Goal: Task Accomplishment & Management: Manage account settings

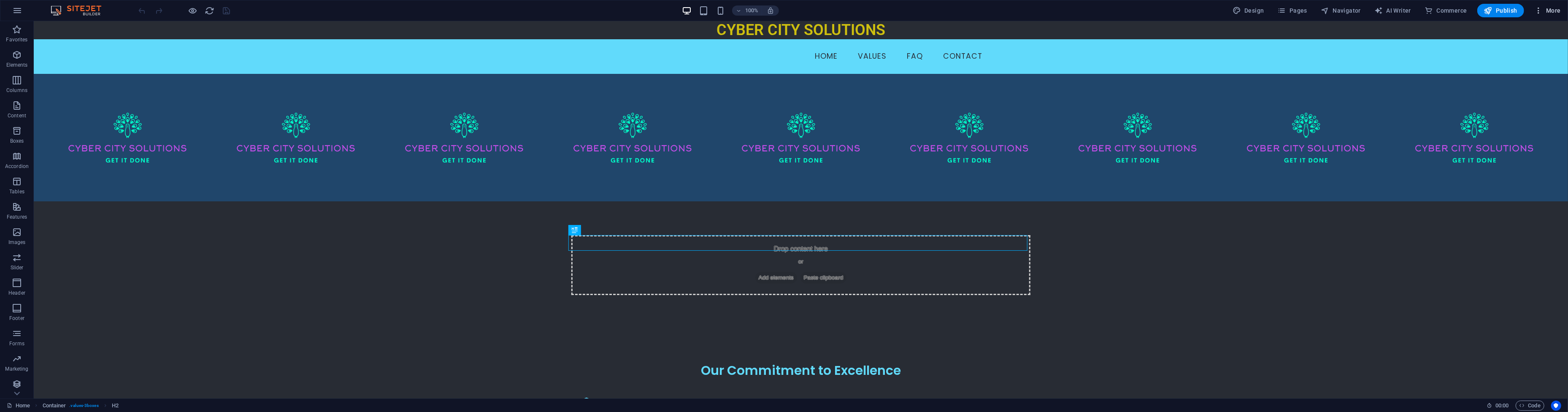
click at [1536, 15] on button "More" at bounding box center [1547, 10] width 33 height 13
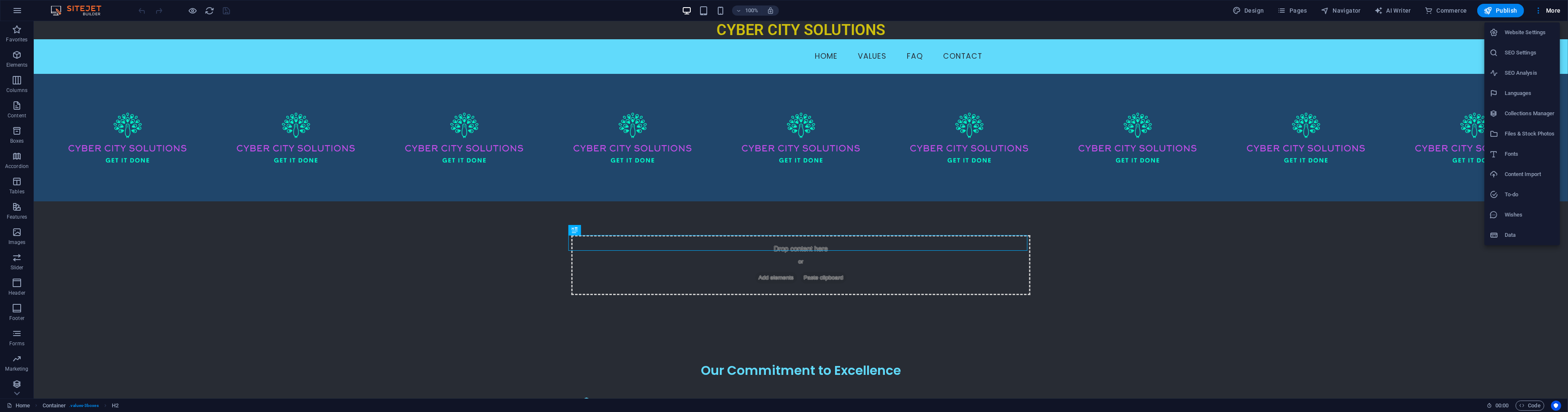
click at [1552, 130] on h6 "Files & Stock Photos" at bounding box center [1530, 133] width 50 height 10
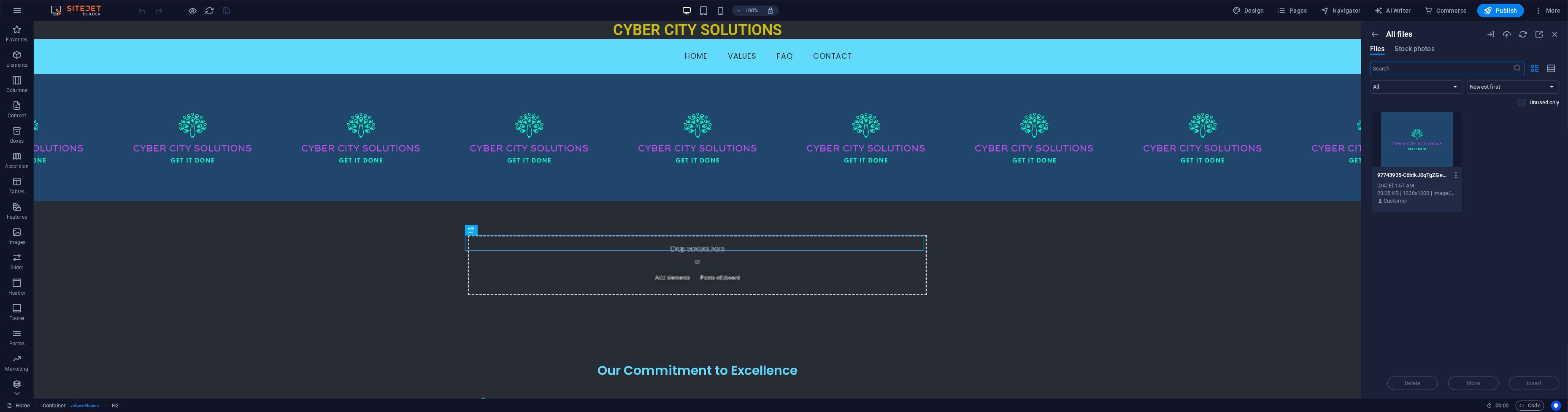
click at [1528, 284] on div "Drop files here to upload them instantly 97743935-C6btkJ0qTgZGeV4md0lfeQ.png 97…" at bounding box center [1465, 239] width 189 height 256
drag, startPoint x: 1558, startPoint y: 33, endPoint x: 1513, endPoint y: 0, distance: 55.8
click at [1558, 33] on icon "button" at bounding box center [1555, 34] width 9 height 9
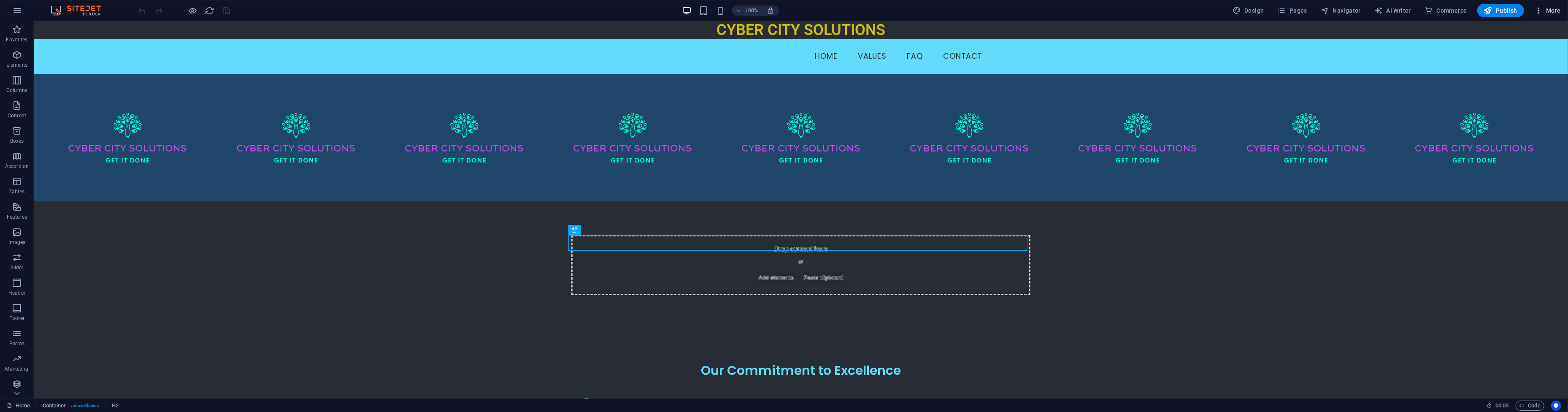
click at [1542, 16] on button "More" at bounding box center [1547, 10] width 33 height 13
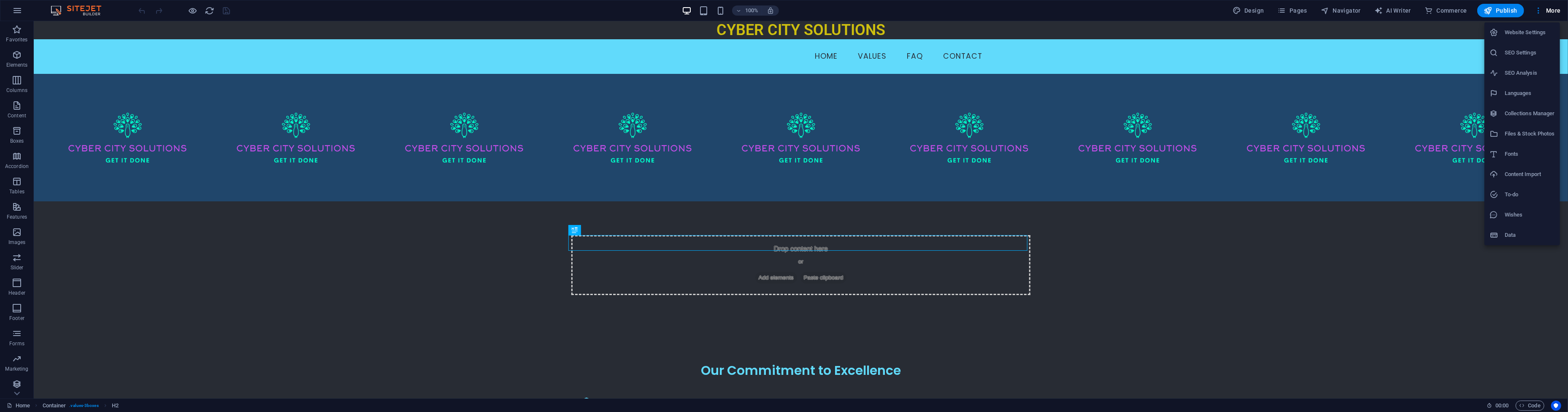
click at [1528, 90] on h6 "Languages" at bounding box center [1530, 93] width 50 height 10
select select "41"
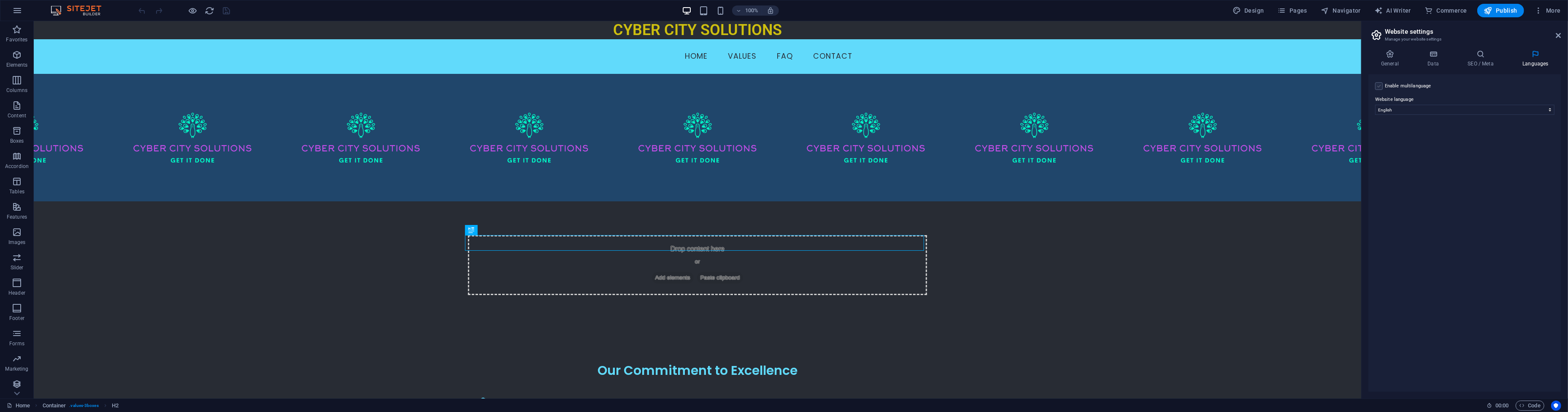
click at [1382, 88] on label at bounding box center [1379, 86] width 7 height 7
click at [0, 0] on input "Enable multilanguage To disable multilanguage delete all languages until only o…" at bounding box center [0, 0] width 0 height 0
click at [1426, 149] on select "Abkhazian Afar Afrikaans Akan Albanian Amharic Arabic Aragonese Armenian Assame…" at bounding box center [1465, 150] width 141 height 10
select select "49"
click at [1395, 145] on select "Abkhazian Afar Afrikaans Akan Albanian Amharic Arabic Aragonese Armenian Assame…" at bounding box center [1465, 150] width 141 height 10
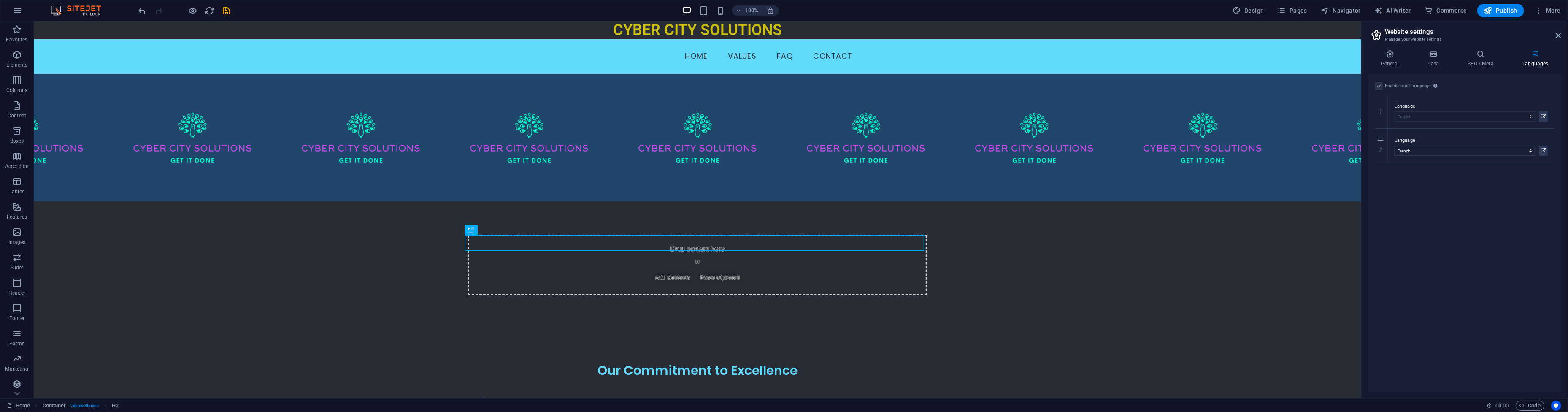
click at [1503, 187] on div "Enable multilanguage To disable multilanguage delete all languages until only o…" at bounding box center [1465, 232] width 193 height 317
click at [1438, 239] on div "Enable multilanguage To disable multilanguage delete all languages until only o…" at bounding box center [1465, 232] width 193 height 317
click at [1562, 38] on aside "Website settings Manage your website settings General Data SEO / Meta Languages…" at bounding box center [1465, 210] width 207 height 377
click at [1558, 37] on icon at bounding box center [1559, 35] width 5 height 7
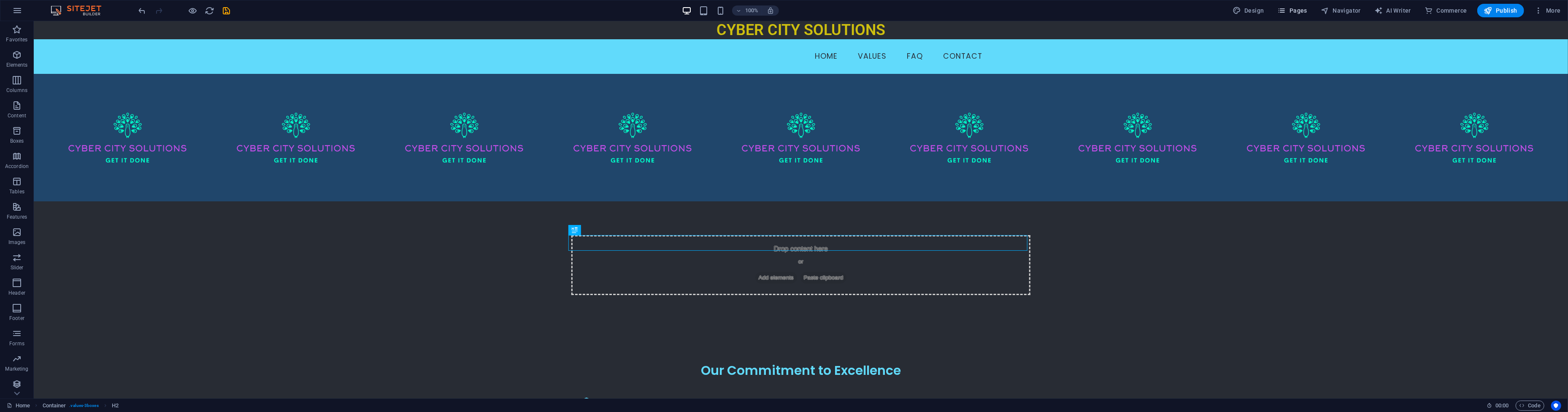
click at [1300, 9] on span "Pages" at bounding box center [1292, 10] width 30 height 9
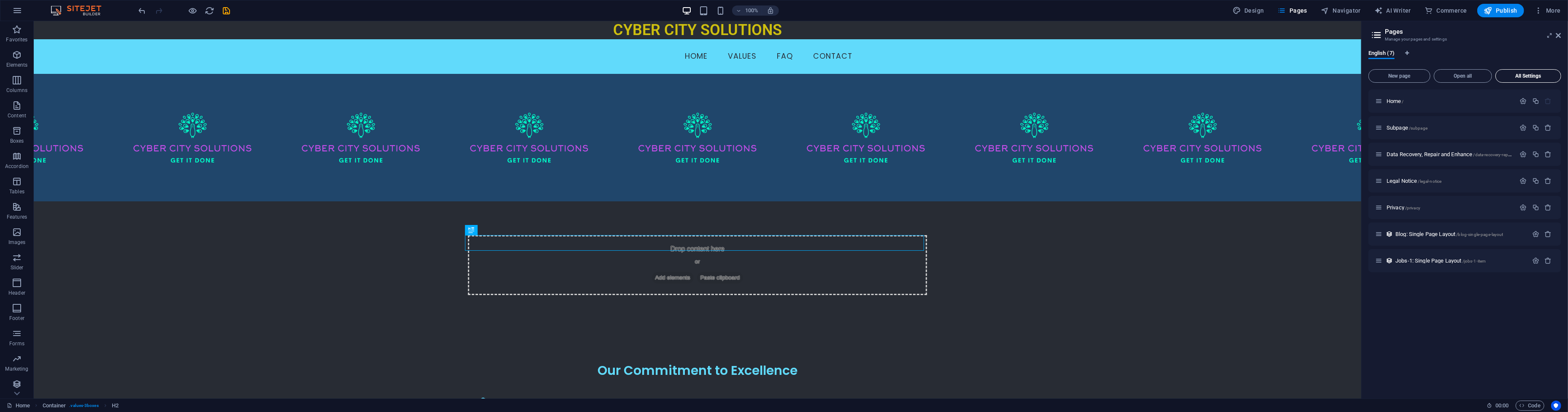
click at [1527, 69] on button "All Settings" at bounding box center [1528, 76] width 66 height 13
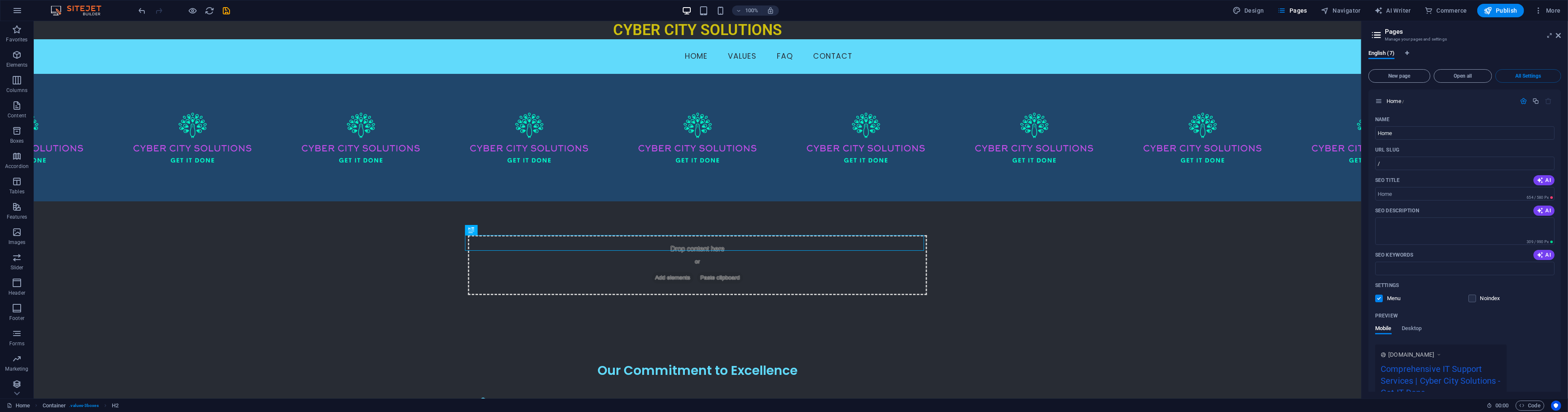
scroll to position [1742, 0]
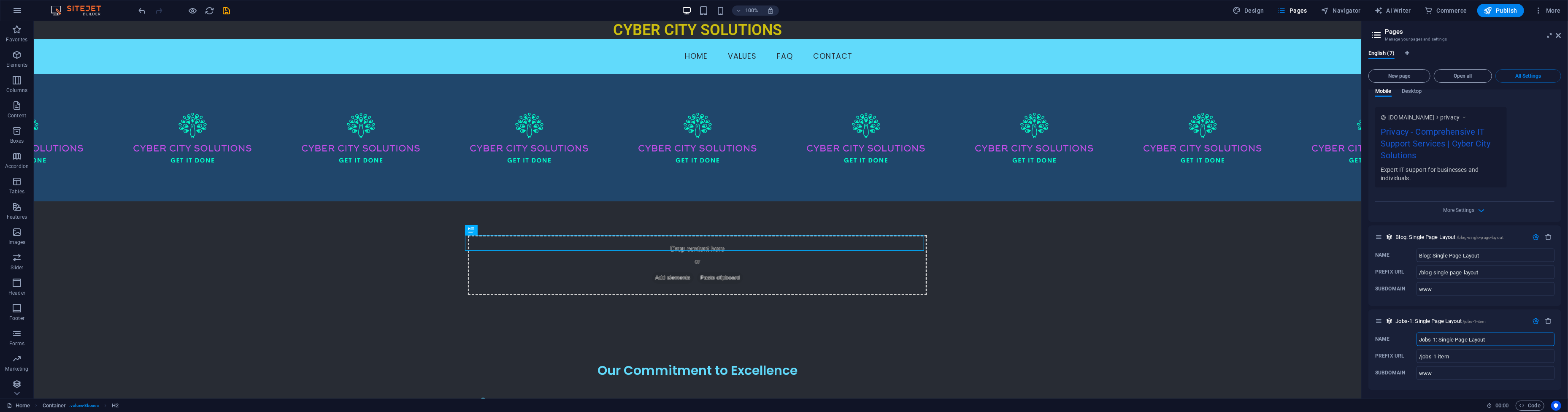
click at [1452, 204] on div "More Settings" at bounding box center [1465, 208] width 180 height 13
click at [1452, 208] on span "More Settings" at bounding box center [1459, 210] width 31 height 6
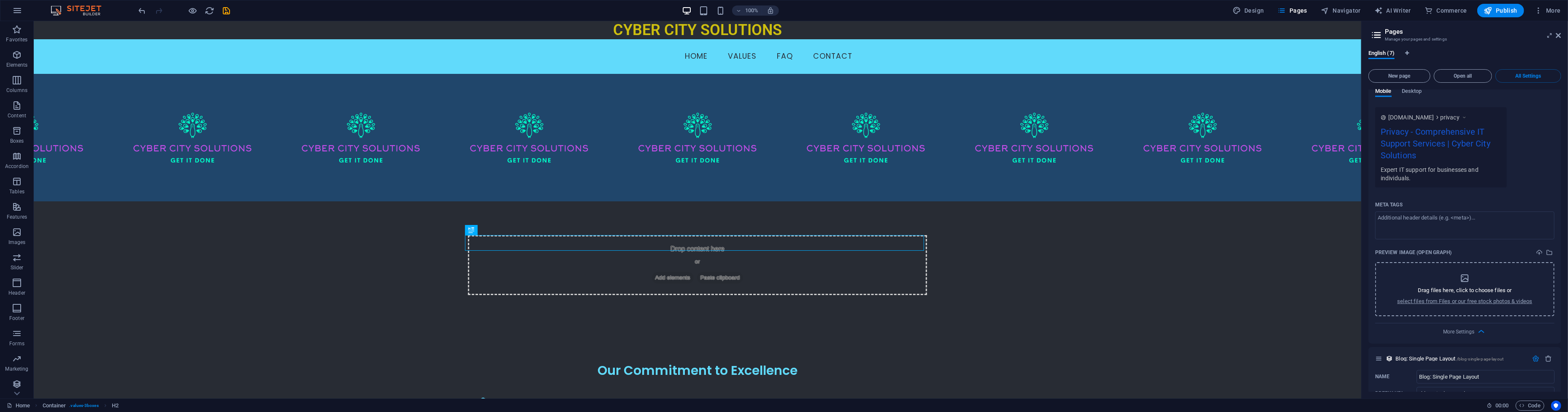
click at [1466, 276] on icon "dropzone" at bounding box center [1465, 278] width 10 height 10
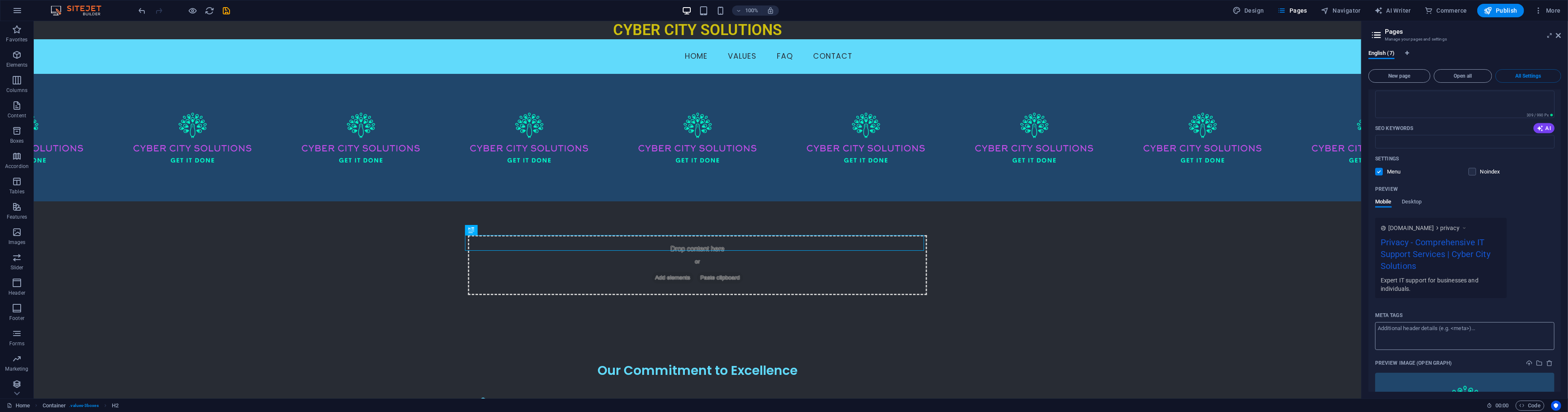
scroll to position [1823, 0]
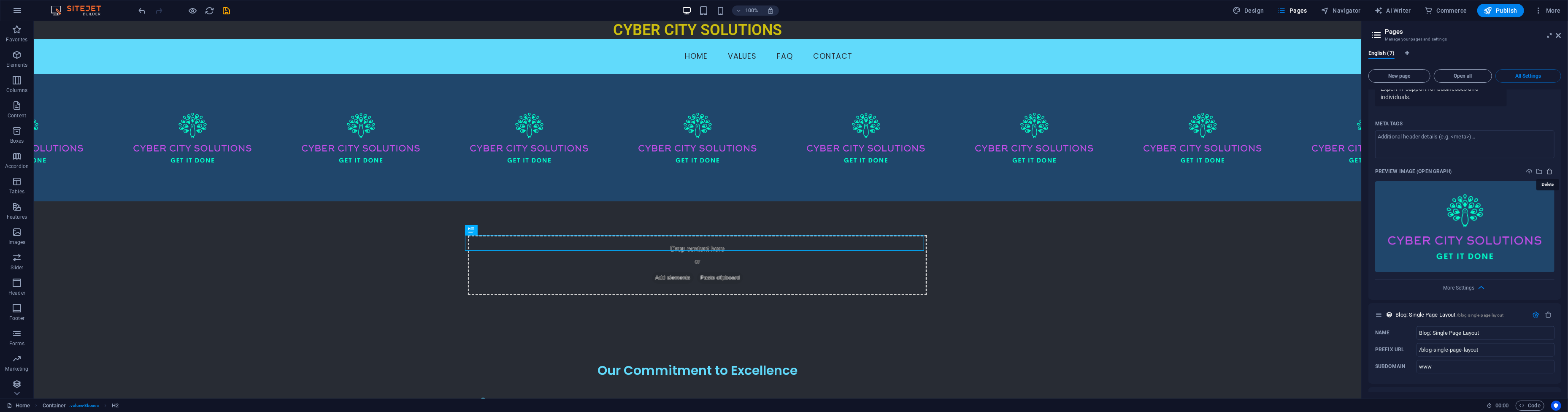
click at [1546, 170] on icon "delete" at bounding box center [1549, 171] width 7 height 7
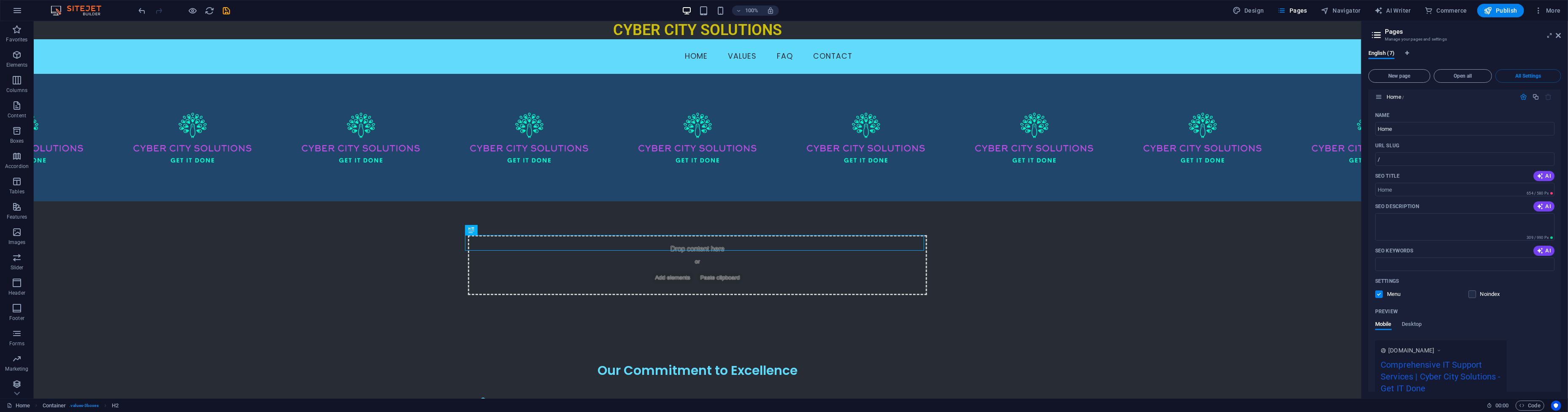
scroll to position [0, 0]
click at [1559, 35] on icon at bounding box center [1559, 35] width 5 height 7
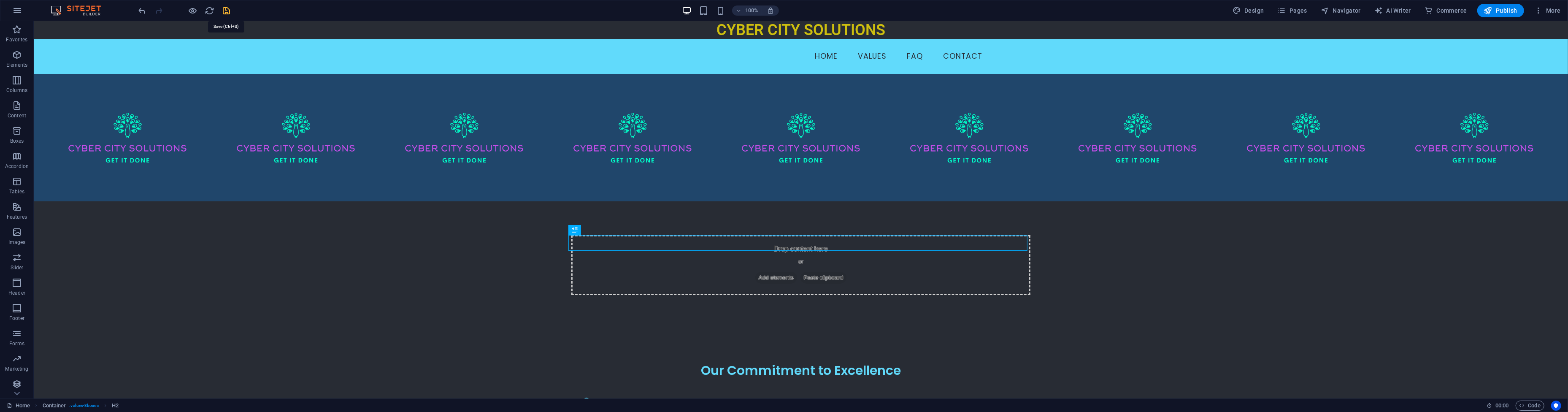
click at [222, 13] on icon "save" at bounding box center [227, 11] width 10 height 10
checkbox input "false"
click at [1295, 10] on span "Pages" at bounding box center [1292, 10] width 30 height 9
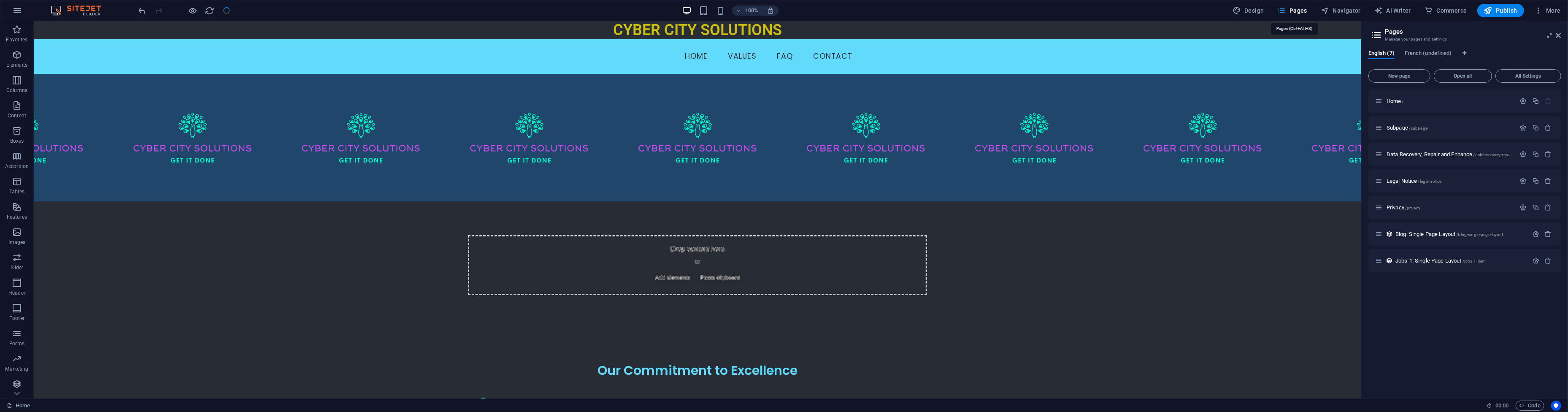
click at [1295, 10] on span "Pages" at bounding box center [1292, 10] width 30 height 9
click at [1263, 9] on span "Design" at bounding box center [1248, 10] width 32 height 9
select select "400"
select select "rem"
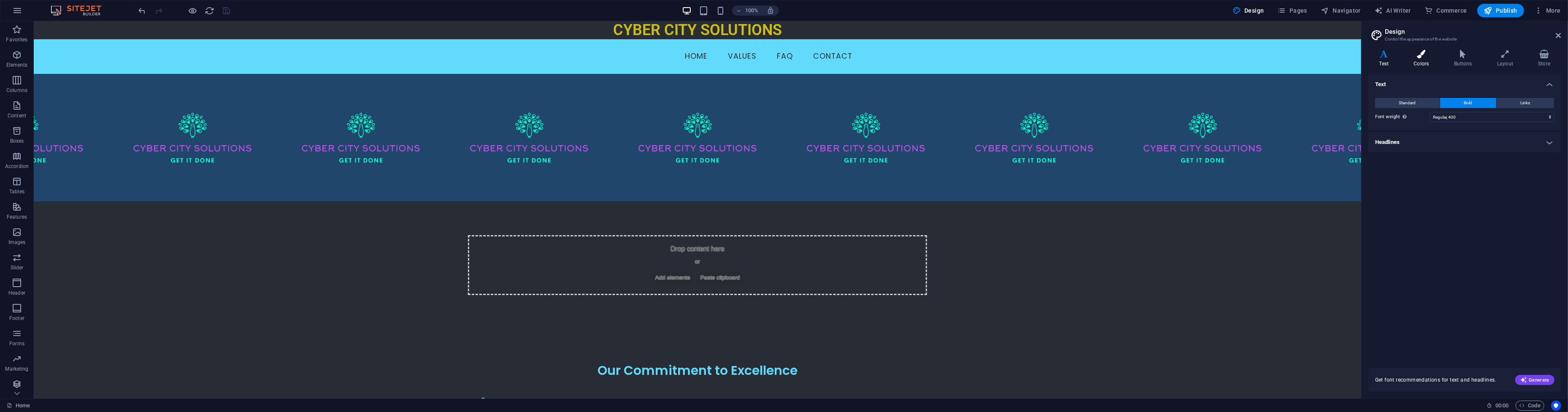
click at [1426, 56] on icon at bounding box center [1421, 54] width 37 height 9
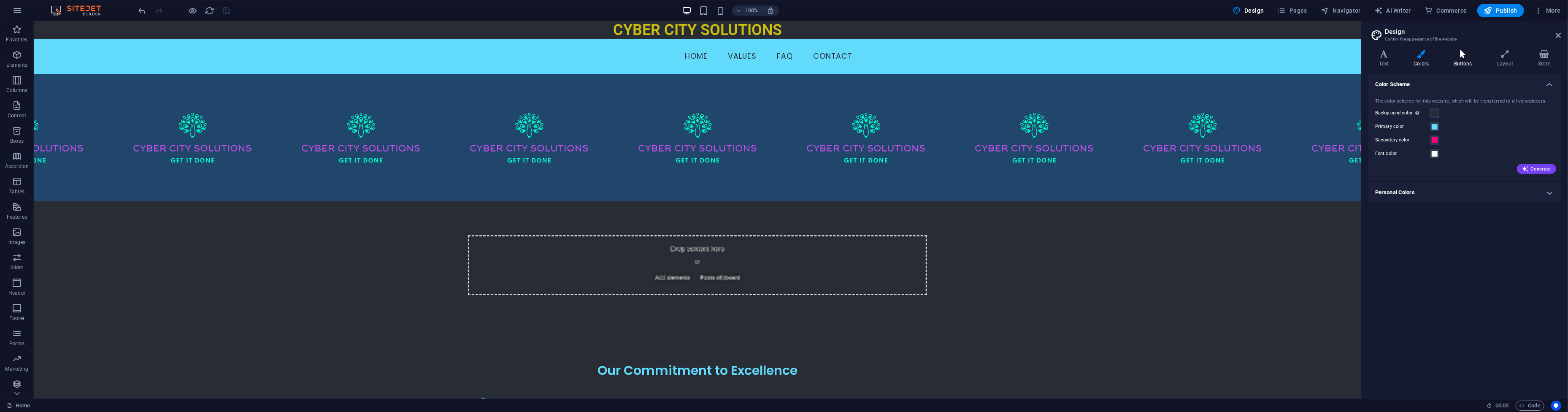
click at [1461, 55] on icon at bounding box center [1463, 54] width 40 height 9
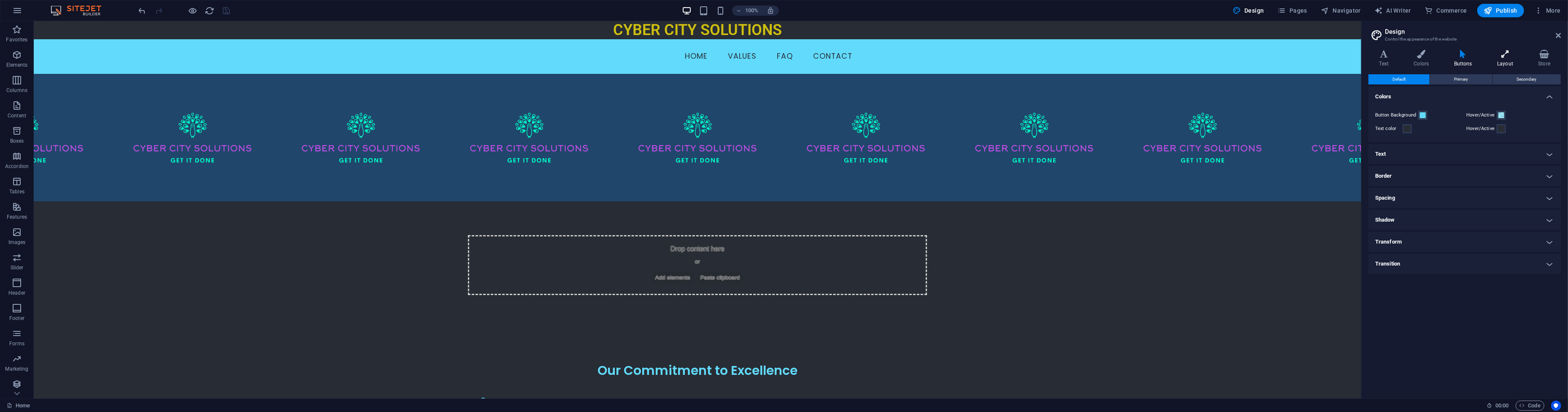
click at [1505, 57] on icon at bounding box center [1505, 54] width 38 height 9
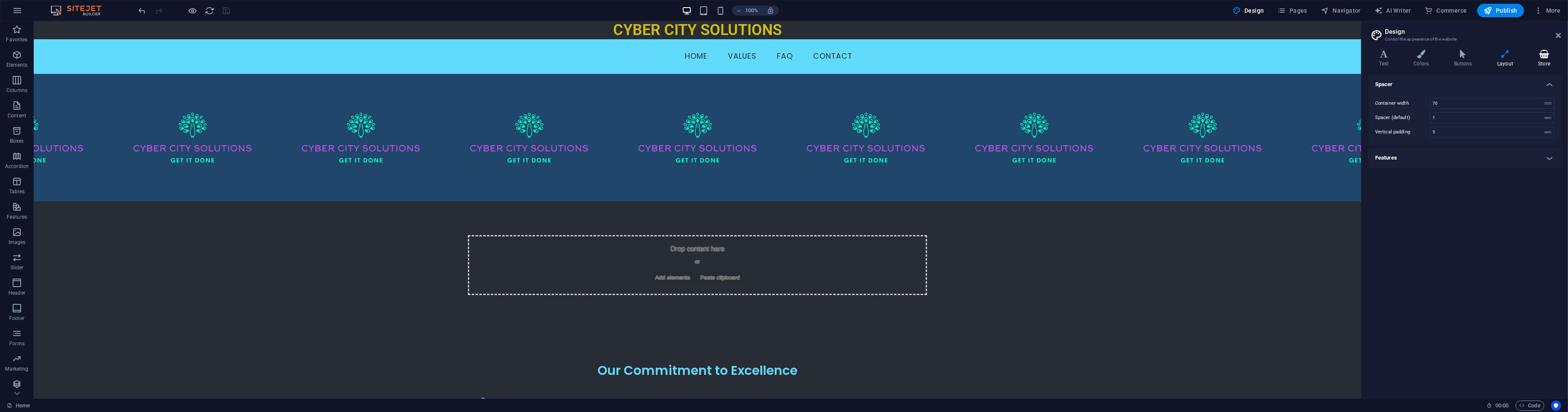
click at [1536, 56] on icon at bounding box center [1544, 54] width 33 height 9
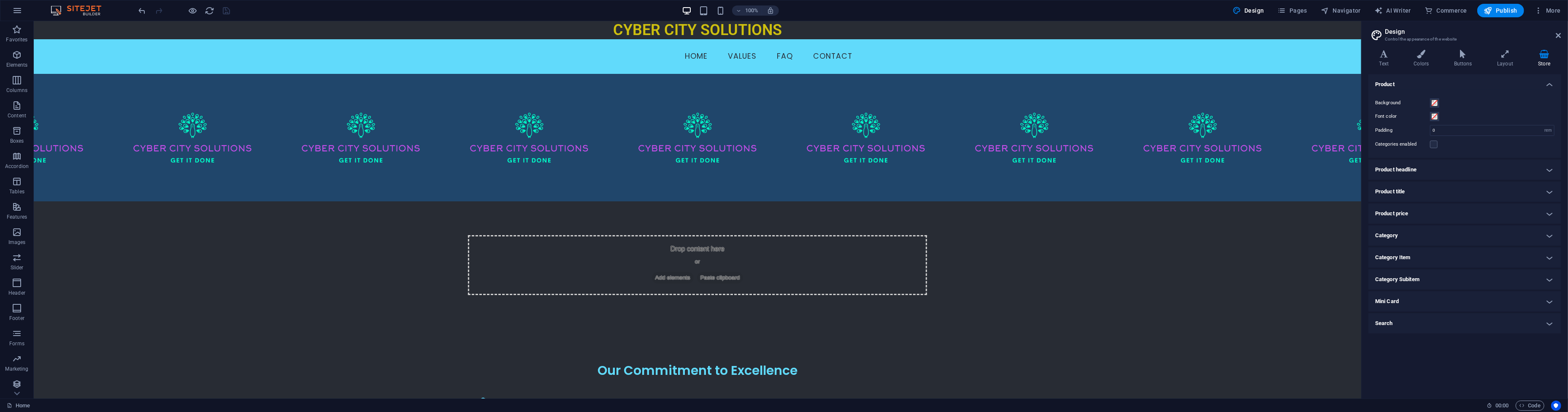
click at [1555, 33] on h2 "Design" at bounding box center [1473, 32] width 177 height 7
click at [1562, 37] on aside "Design Control the appearance of the website Variants Text Colors Buttons Layou…" at bounding box center [1465, 210] width 207 height 377
click at [1559, 35] on icon at bounding box center [1559, 35] width 5 height 7
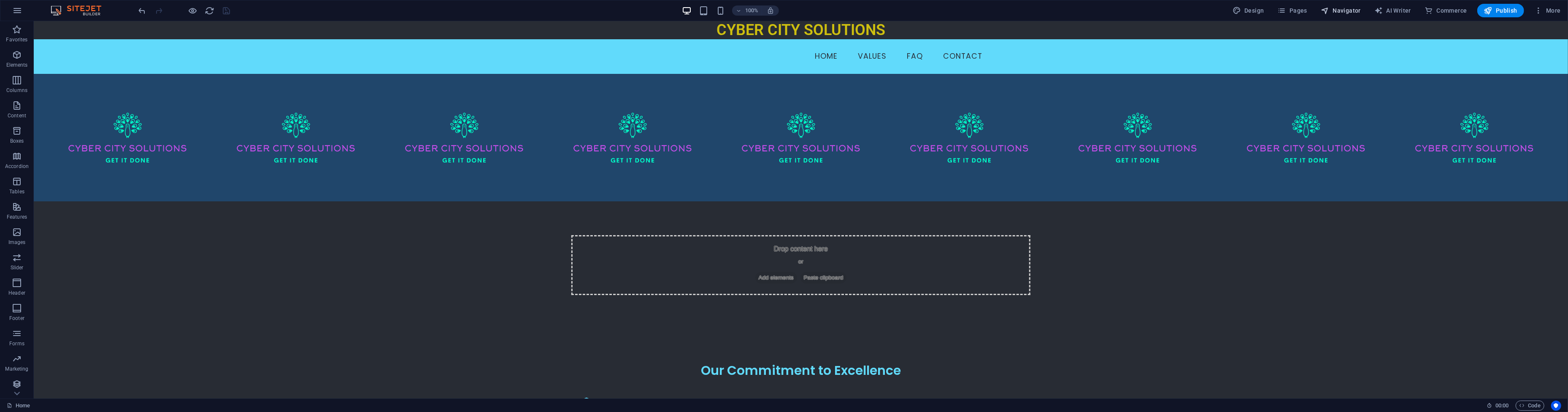
click at [1334, 13] on span "Navigator" at bounding box center [1341, 10] width 40 height 9
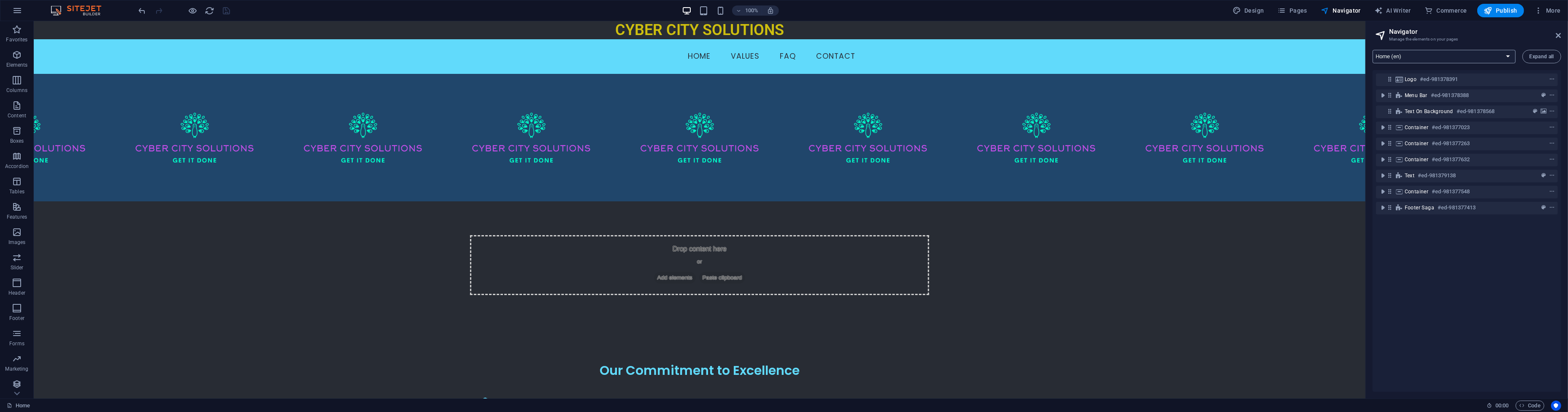
click at [1503, 57] on select "Home (en) Subpage (en) Data Recovery, Repair and Enhance (en) Legal Notice (en)…" at bounding box center [1444, 57] width 143 height 13
select select "17867773-fr"
click at [1373, 50] on select "Home (en) Subpage (en) Data Recovery, Repair and Enhance (en) Legal Notice (en)…" at bounding box center [1444, 57] width 143 height 13
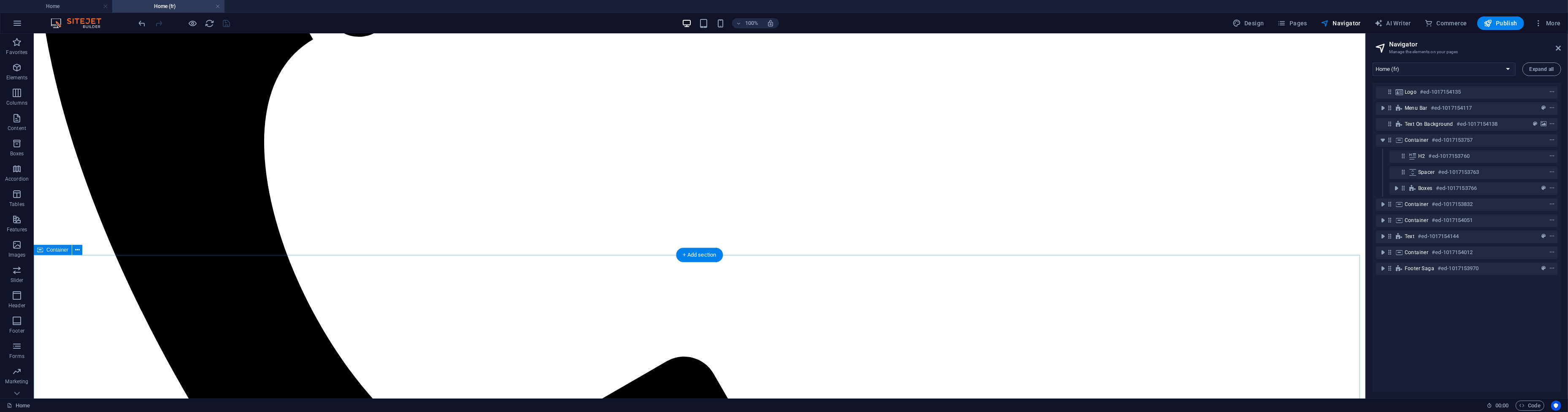
scroll to position [268, 0]
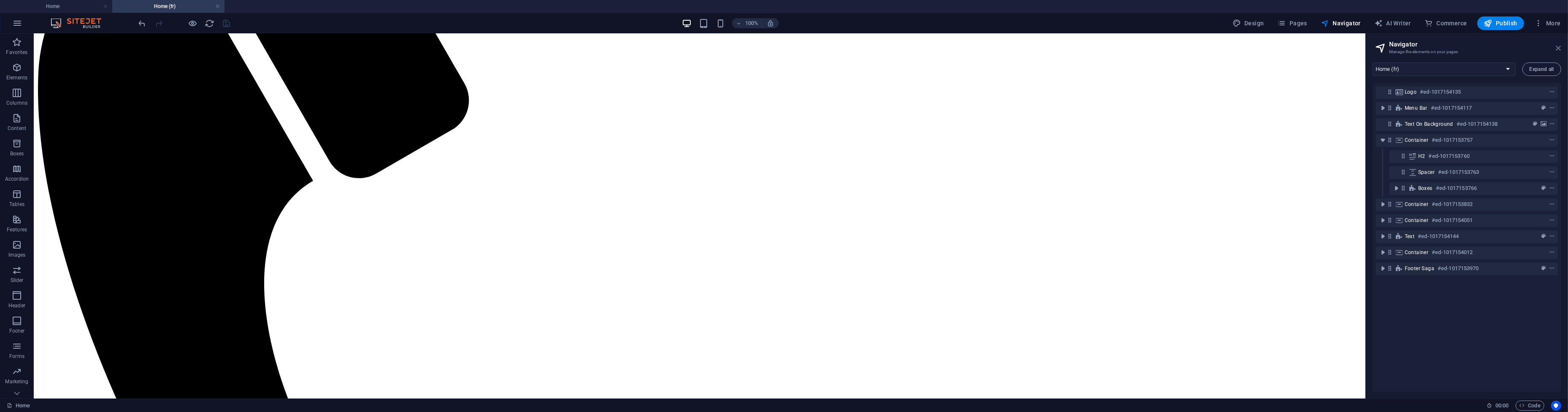
click at [1558, 51] on icon at bounding box center [1559, 47] width 5 height 7
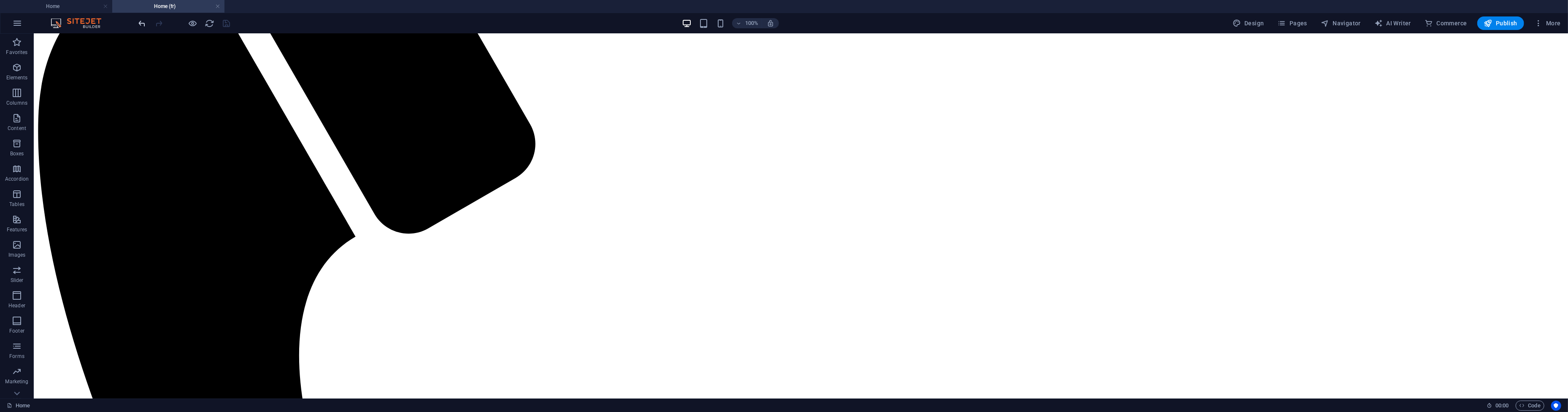
click at [138, 24] on icon "undo" at bounding box center [142, 24] width 10 height 10
click at [139, 24] on icon "undo" at bounding box center [142, 24] width 10 height 10
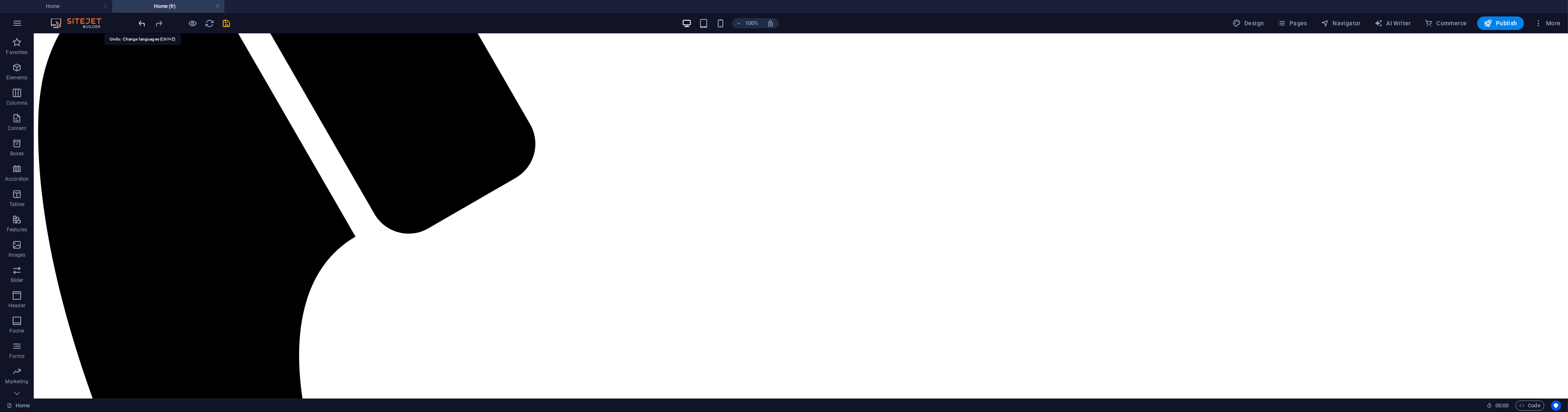
click at [139, 24] on div at bounding box center [184, 23] width 94 height 13
drag, startPoint x: 173, startPoint y: 57, endPoint x: 209, endPoint y: 123, distance: 75.2
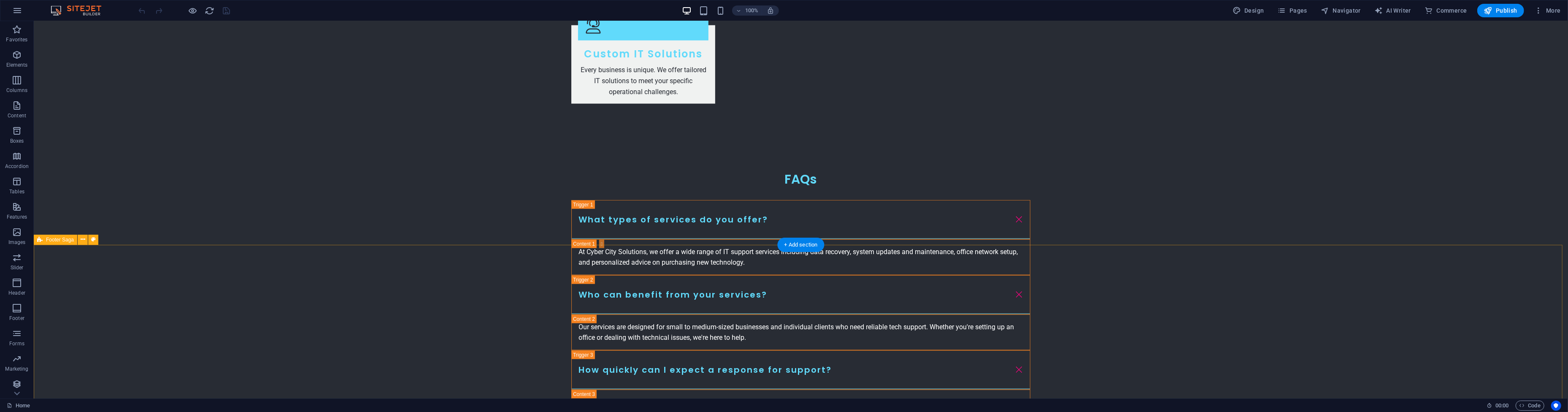
scroll to position [1426, 0]
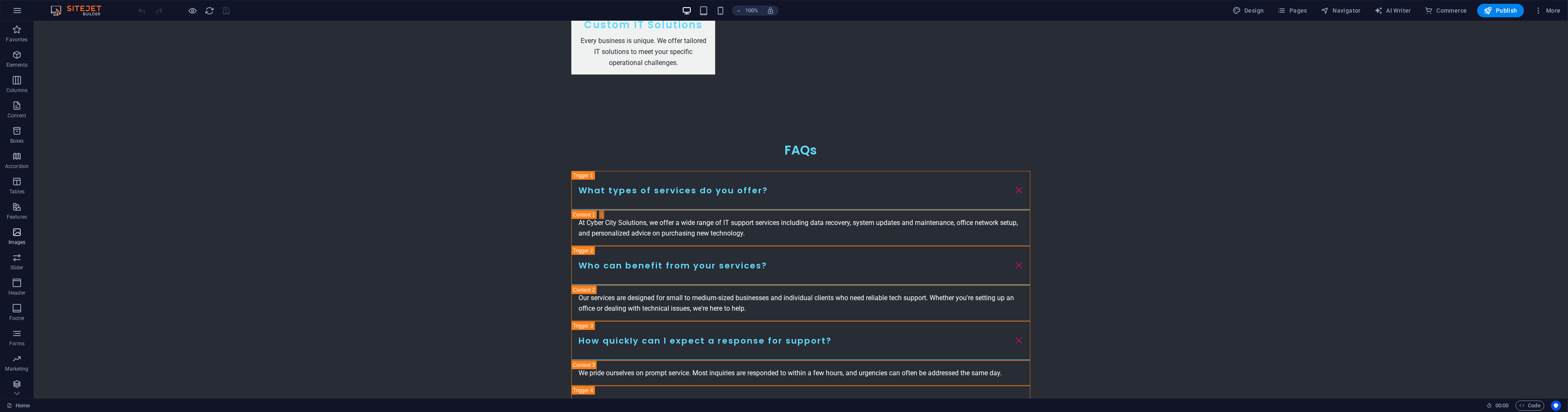
click at [15, 233] on icon "button" at bounding box center [16, 232] width 10 height 10
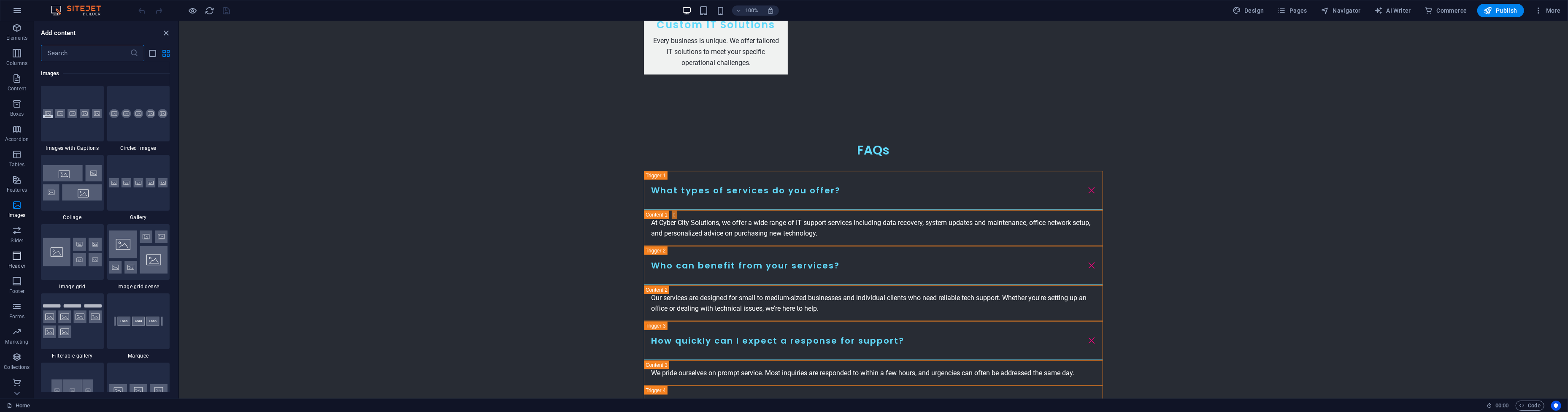
scroll to position [28, 0]
click at [17, 258] on icon "button" at bounding box center [16, 254] width 10 height 10
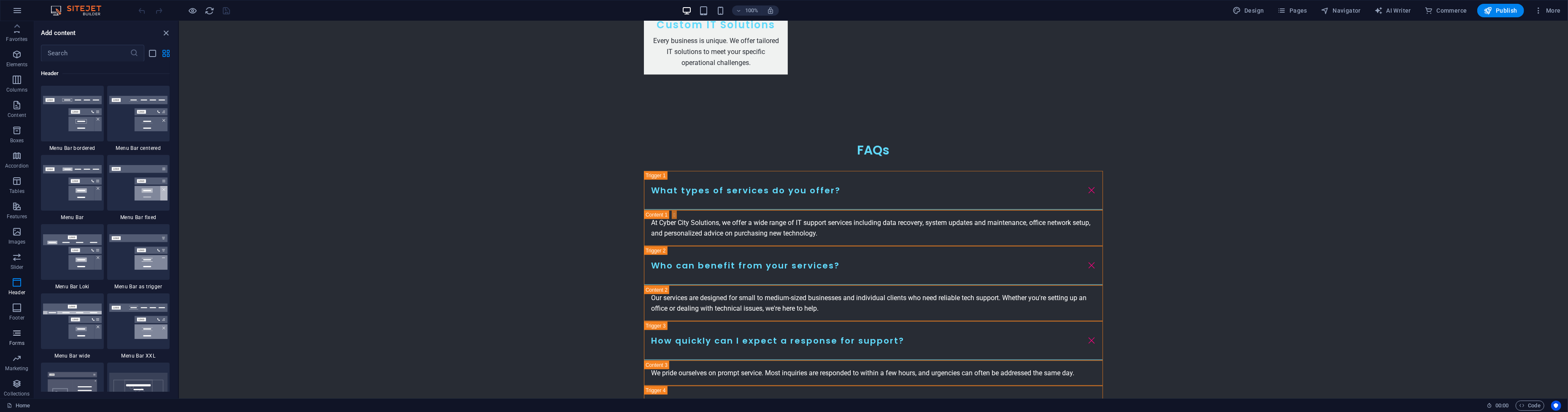
scroll to position [0, 0]
click at [11, 108] on span "Content" at bounding box center [16, 110] width 33 height 20
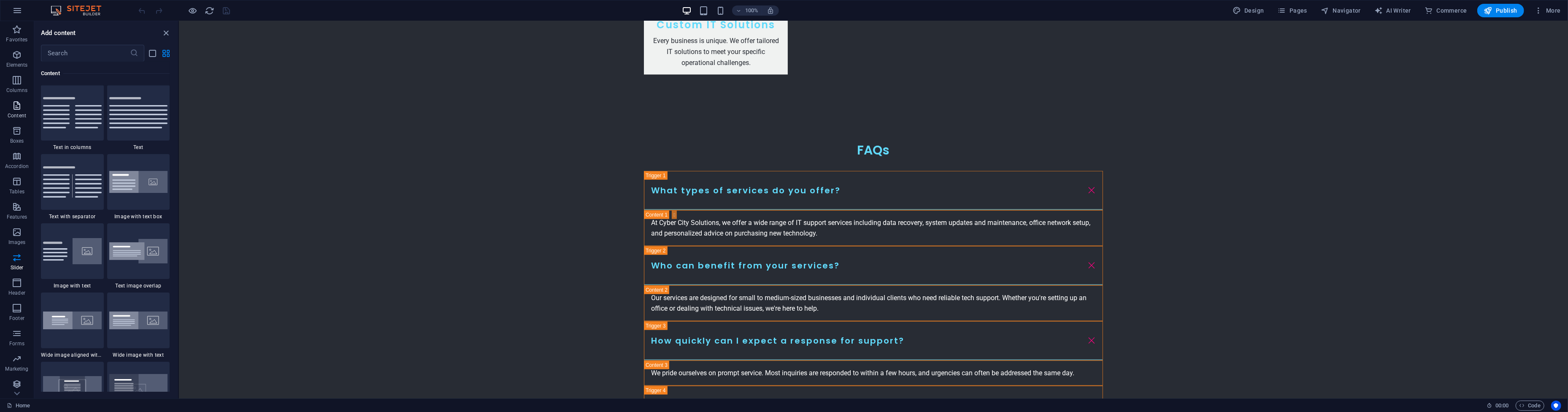
scroll to position [1476, 0]
click at [13, 58] on icon "button" at bounding box center [16, 55] width 10 height 10
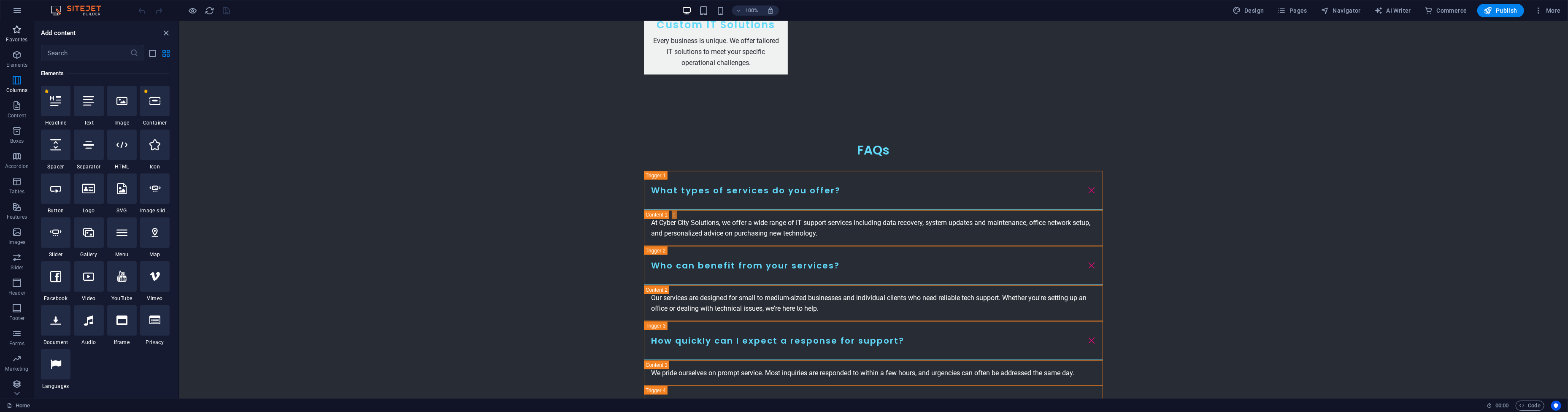
click at [13, 39] on p "Favorites" at bounding box center [16, 40] width 21 height 7
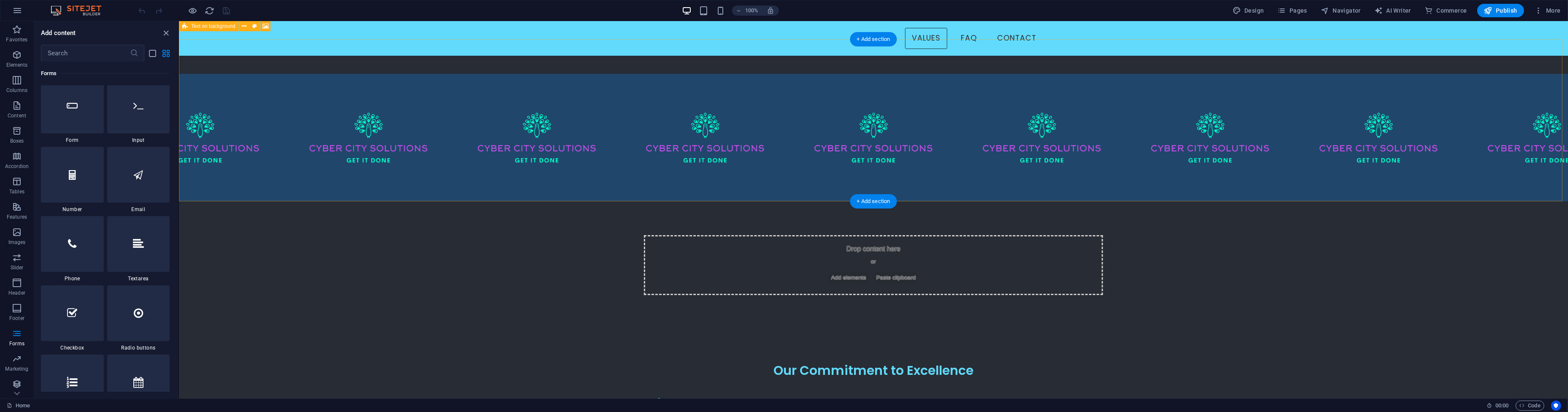
scroll to position [0, 0]
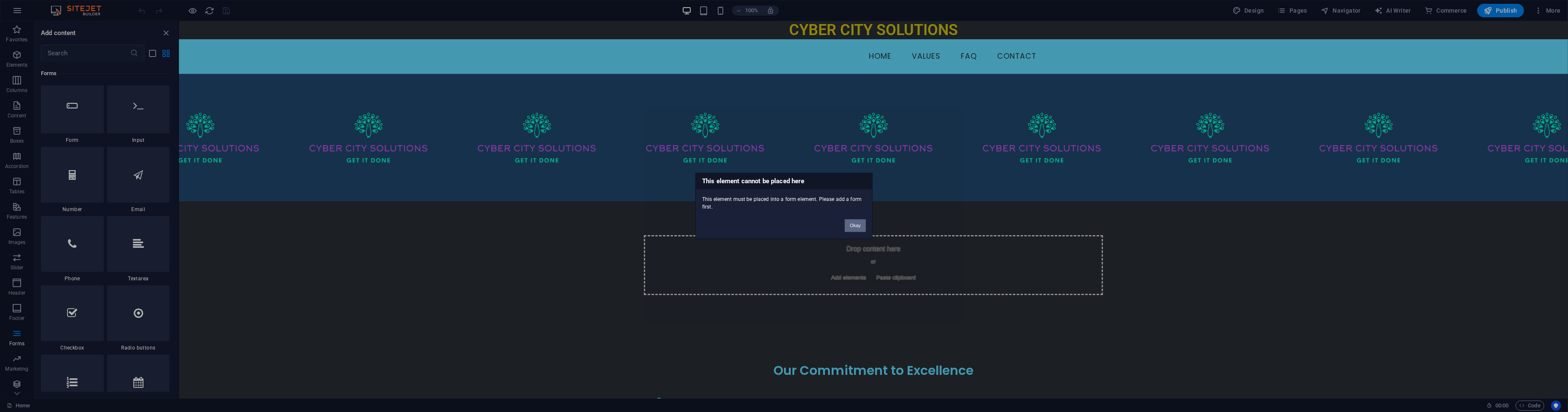
click at [858, 227] on button "Okay" at bounding box center [855, 225] width 21 height 13
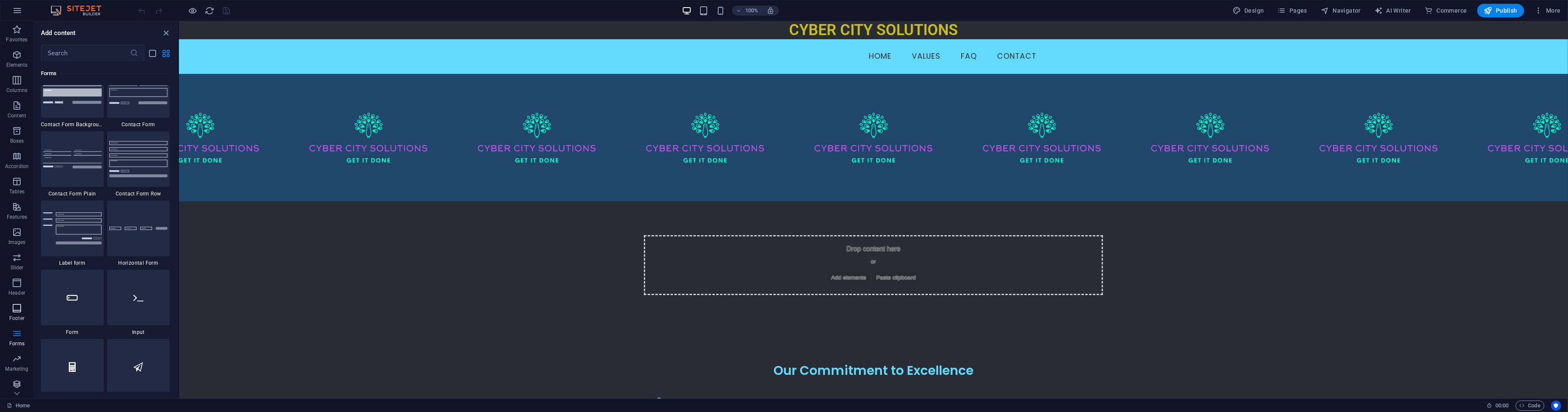
click at [9, 313] on span "Footer" at bounding box center [16, 313] width 33 height 20
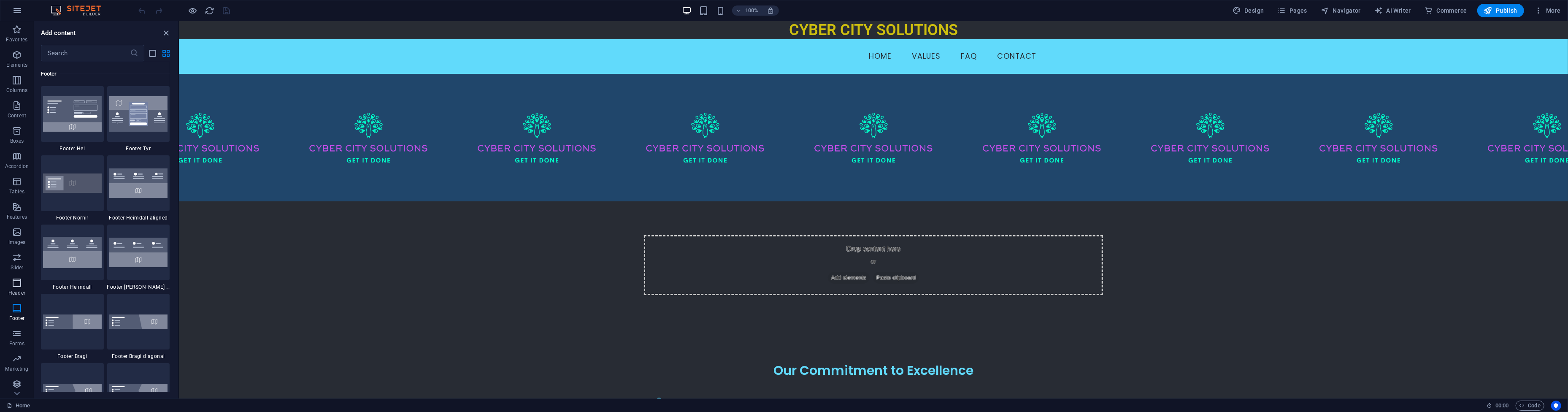
click at [19, 276] on button "Header" at bounding box center [16, 287] width 33 height 26
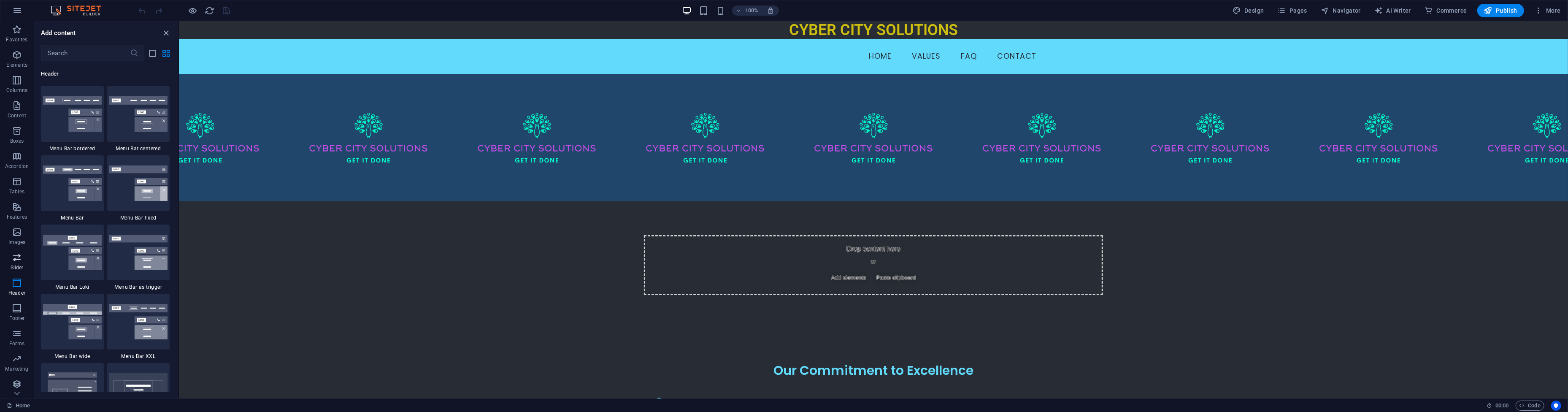
click at [16, 259] on icon "button" at bounding box center [16, 257] width 10 height 10
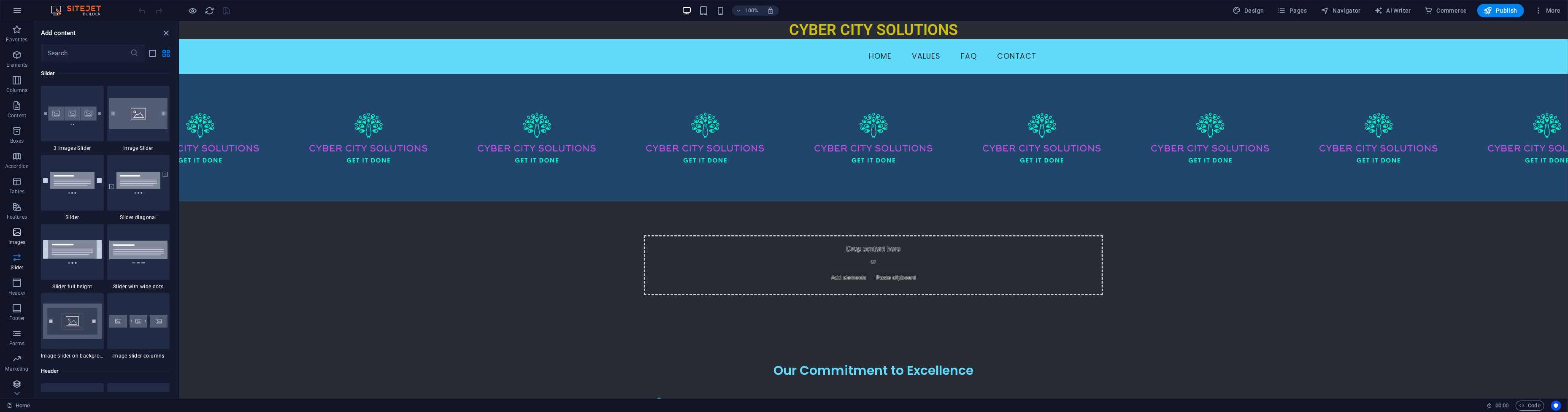
click at [16, 236] on icon "button" at bounding box center [16, 232] width 10 height 10
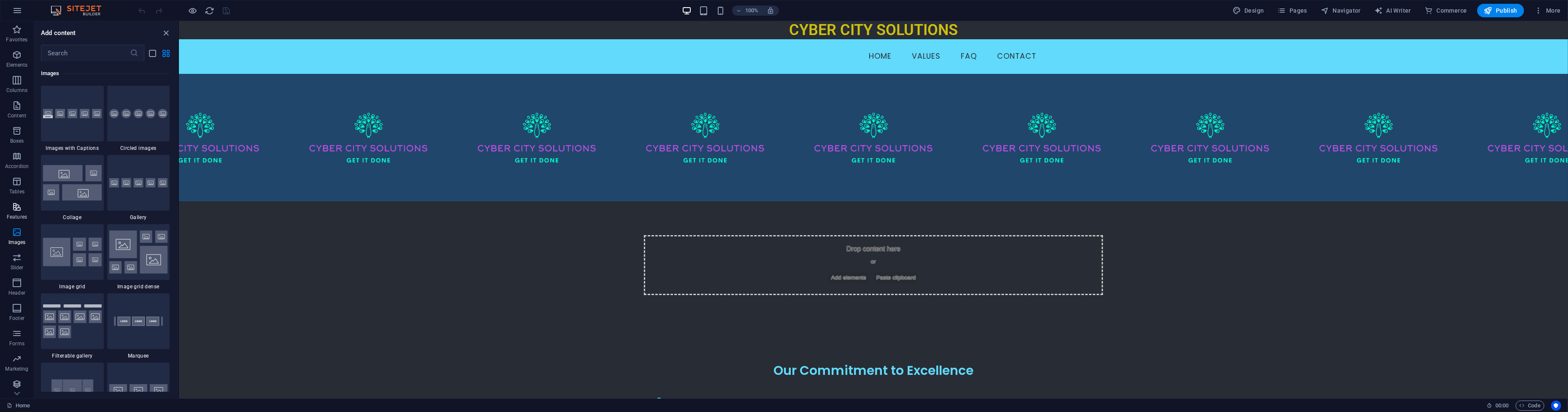
click at [19, 201] on icon "button" at bounding box center [16, 206] width 10 height 10
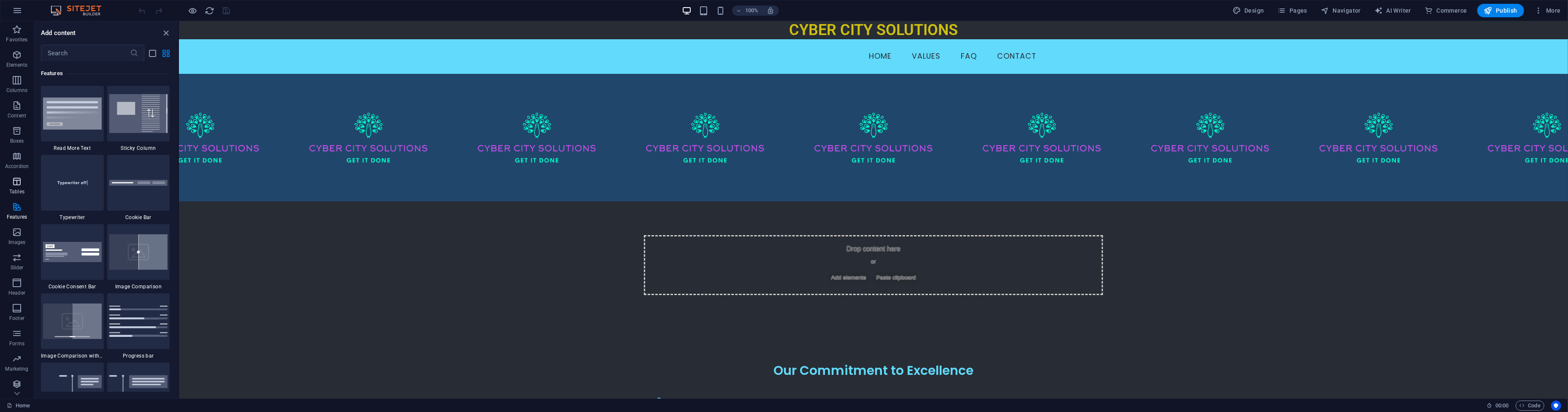
click at [20, 185] on icon "button" at bounding box center [16, 181] width 10 height 10
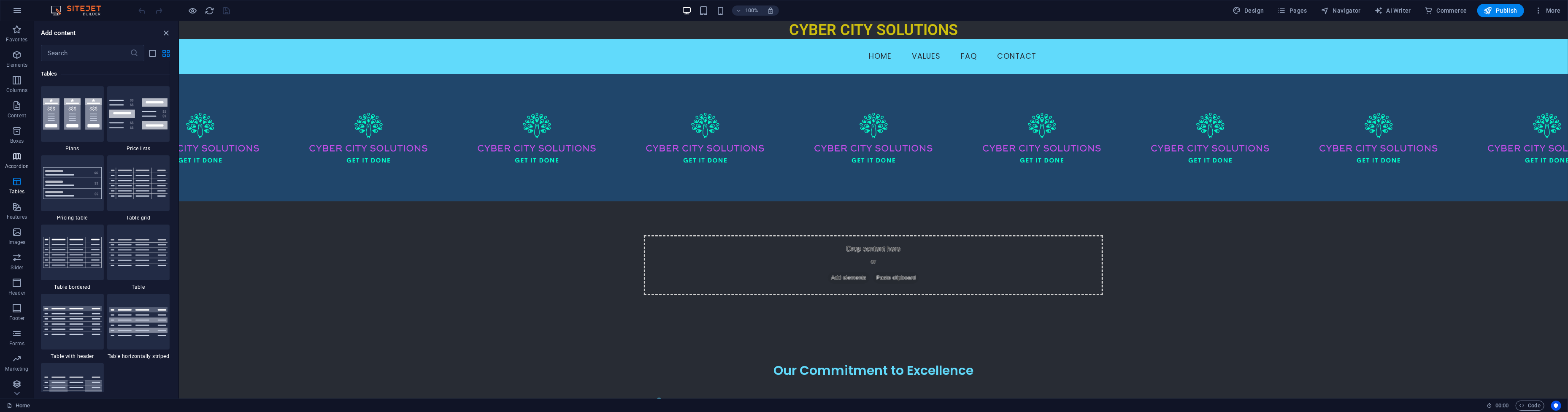
click at [20, 163] on p "Accordion" at bounding box center [16, 166] width 24 height 7
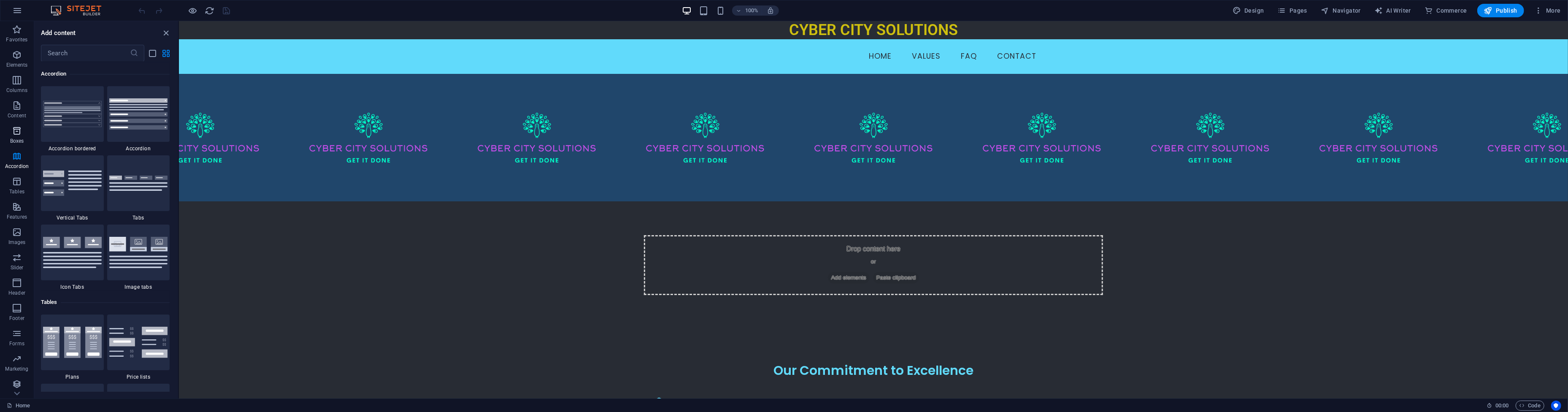
click at [20, 139] on p "Boxes" at bounding box center [17, 141] width 14 height 7
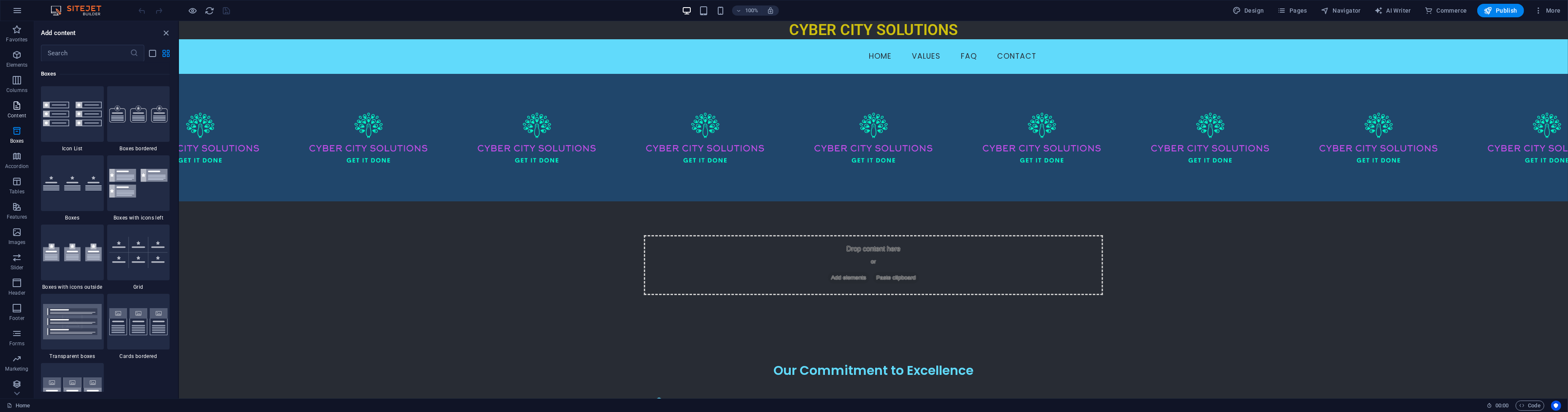
click at [19, 106] on icon "button" at bounding box center [16, 105] width 10 height 10
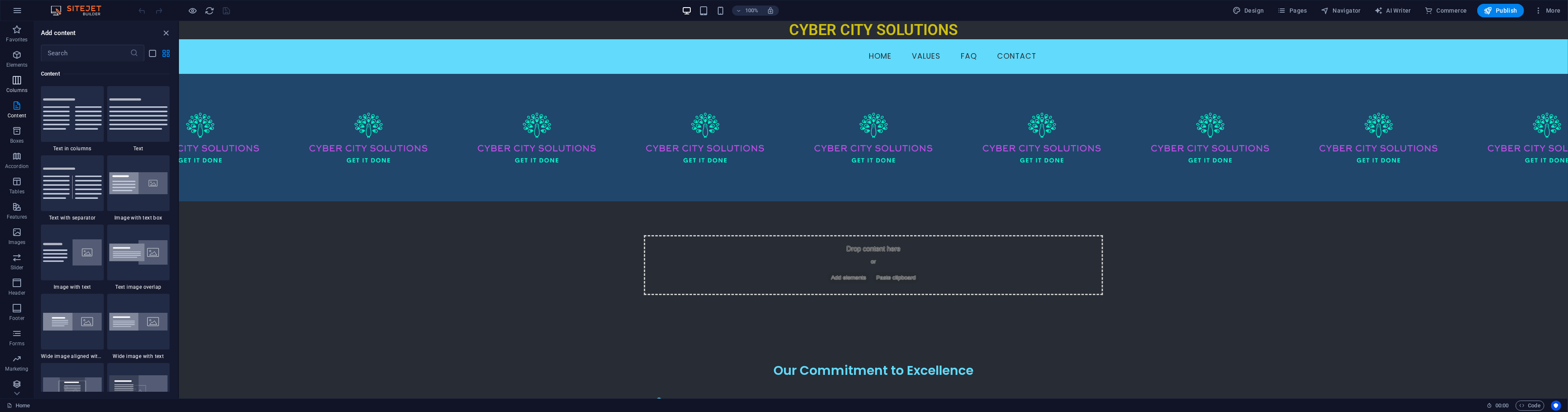
click at [18, 72] on button "Columns" at bounding box center [16, 85] width 33 height 26
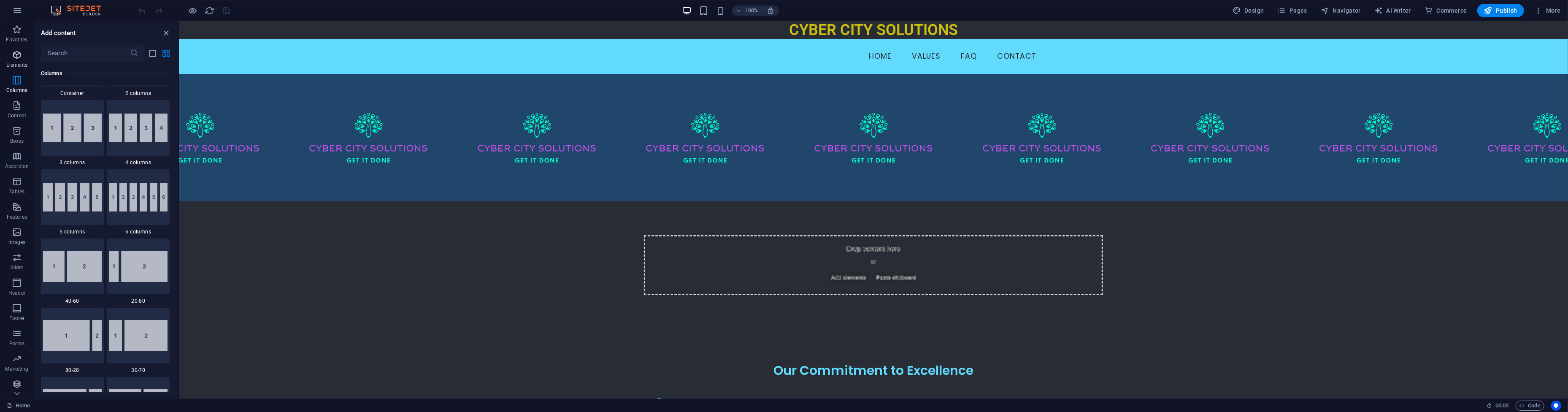
click at [15, 50] on icon "button" at bounding box center [16, 55] width 10 height 10
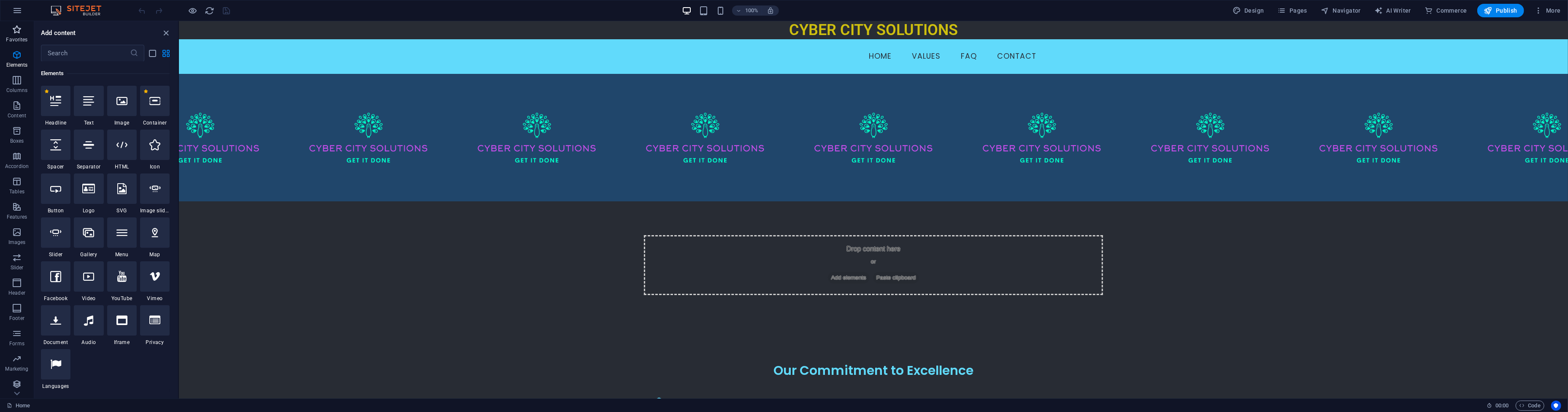
click at [21, 32] on icon "button" at bounding box center [16, 29] width 10 height 10
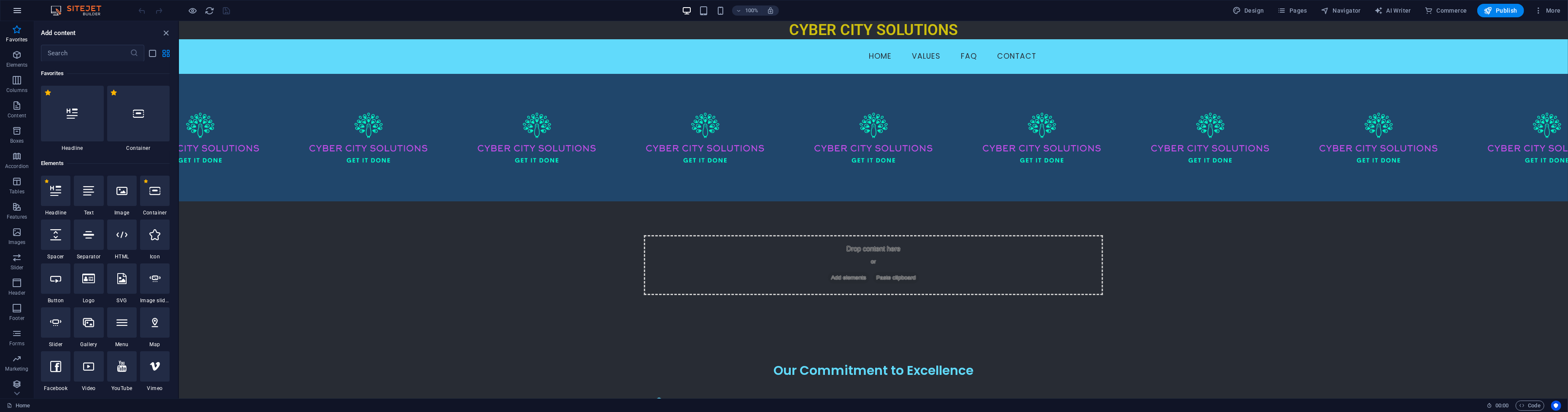
click at [13, 14] on icon "button" at bounding box center [17, 10] width 10 height 10
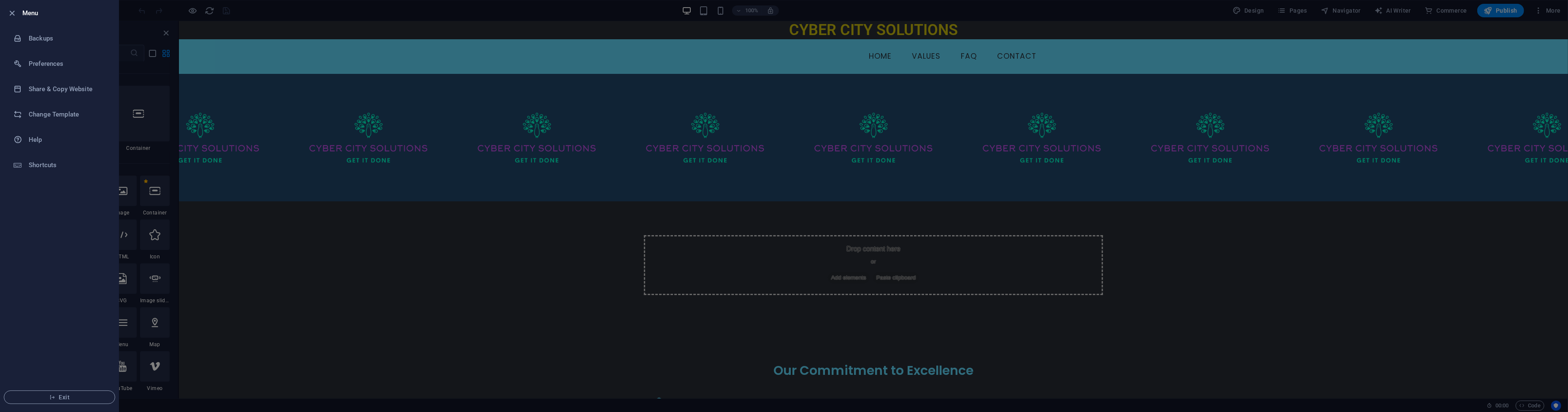
click at [20, 12] on div at bounding box center [15, 13] width 15 height 10
click at [13, 15] on icon "button" at bounding box center [12, 13] width 10 height 10
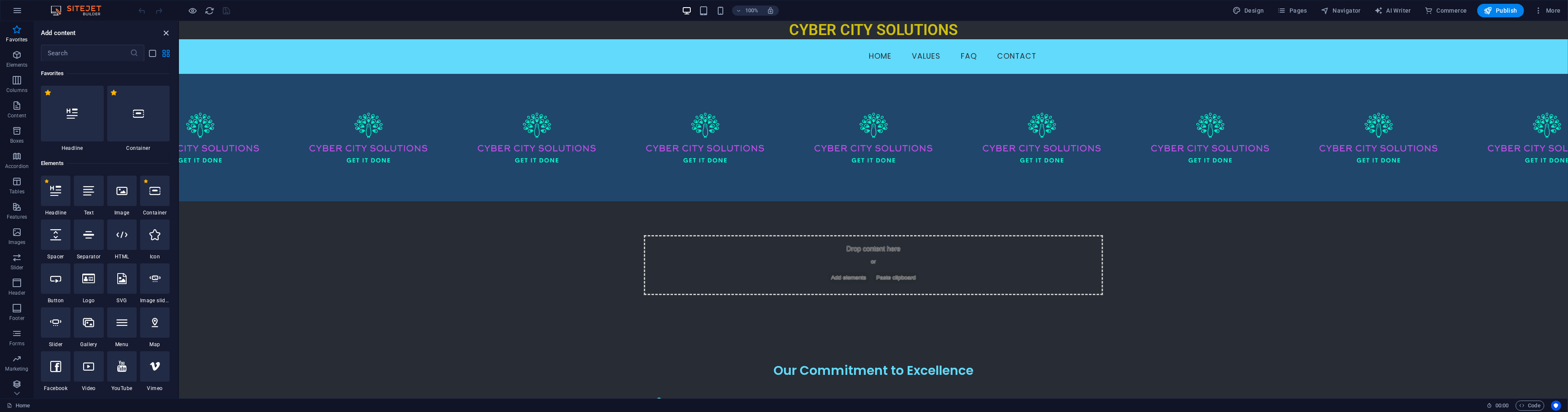
click at [164, 33] on icon "close panel" at bounding box center [167, 33] width 10 height 10
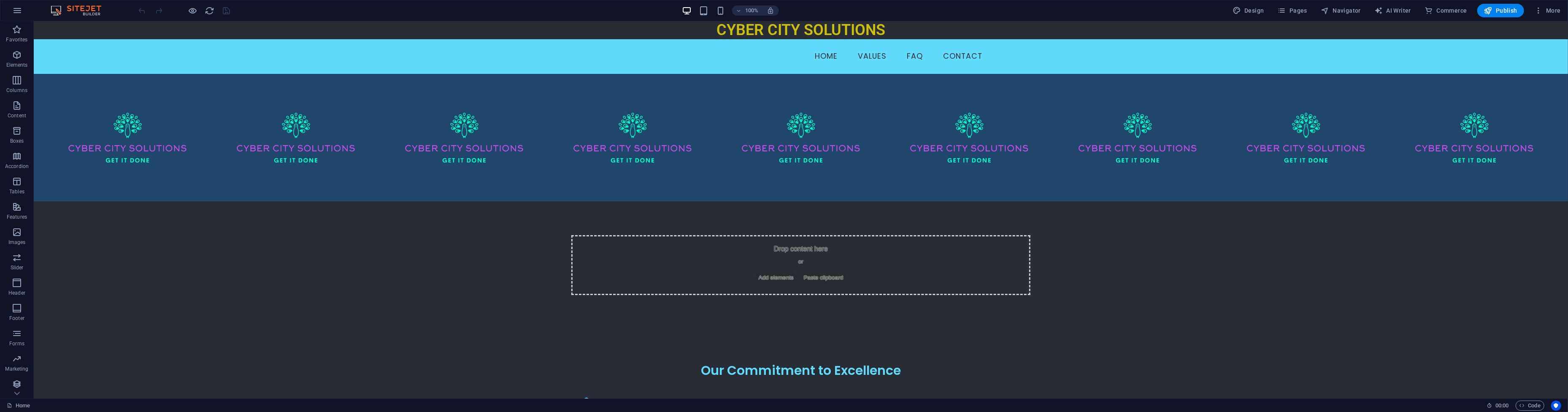
click at [1554, 1] on div "100% Design Pages Navigator AI Writer Commerce Publish More" at bounding box center [784, 10] width 1567 height 20
click at [1547, 13] on span "More" at bounding box center [1548, 10] width 27 height 9
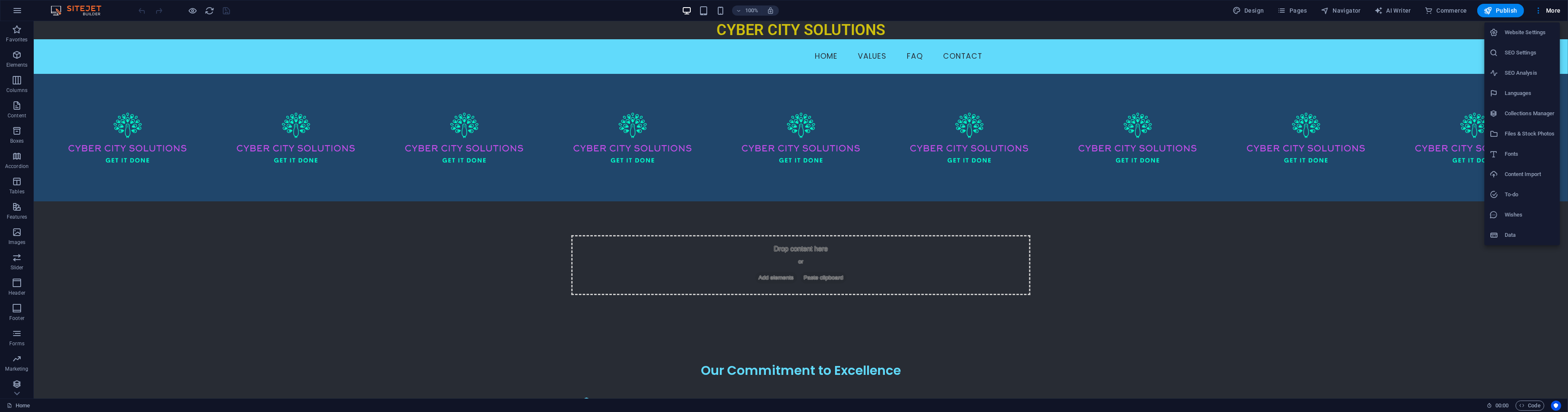
click at [1531, 37] on h6 "Website Settings" at bounding box center [1530, 32] width 50 height 10
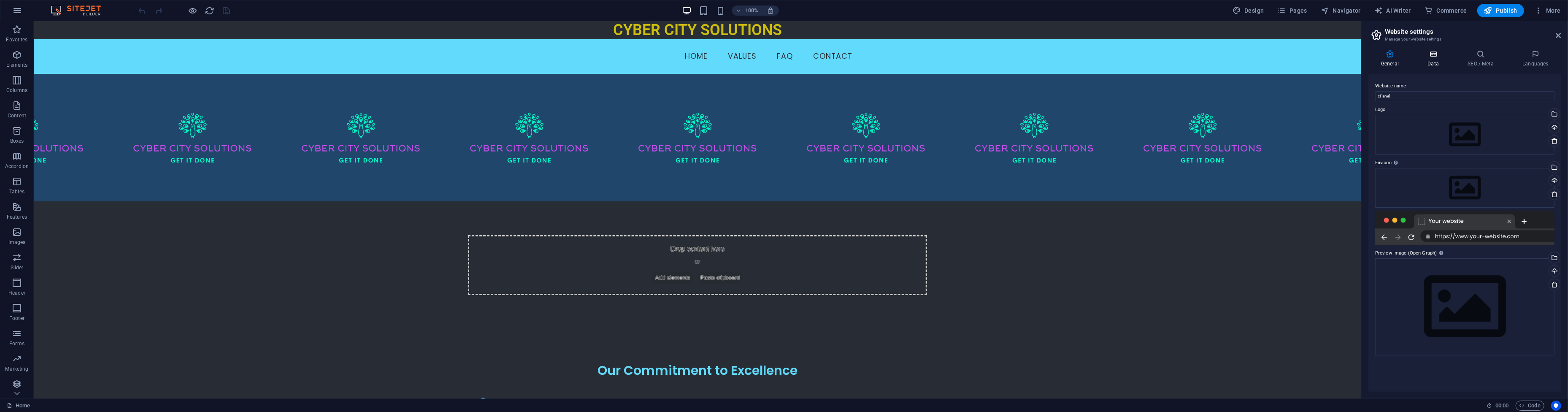
click at [1432, 54] on icon at bounding box center [1433, 54] width 37 height 9
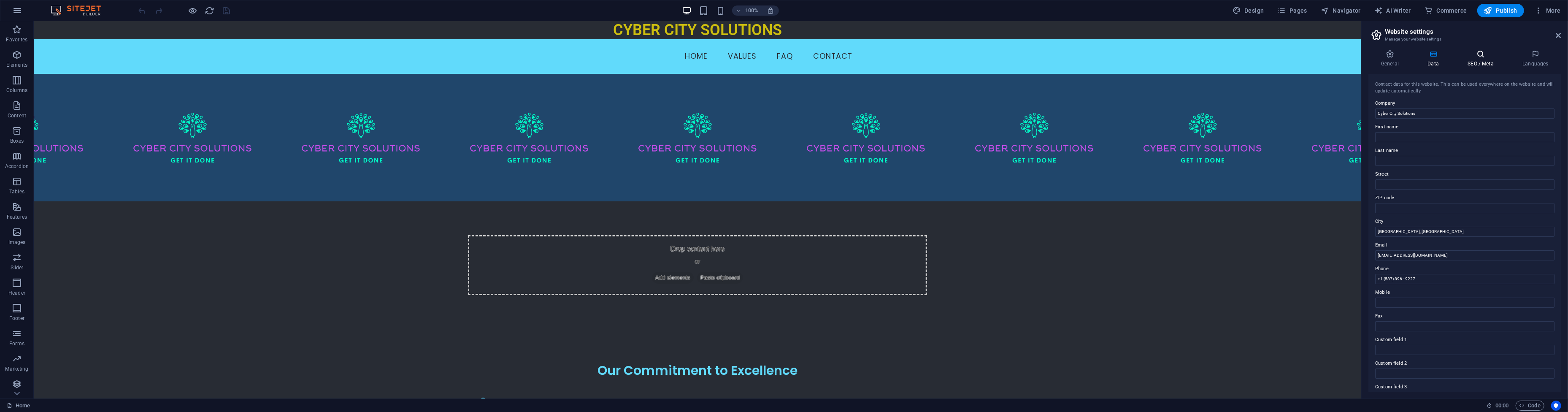
click at [1477, 53] on icon at bounding box center [1480, 54] width 52 height 9
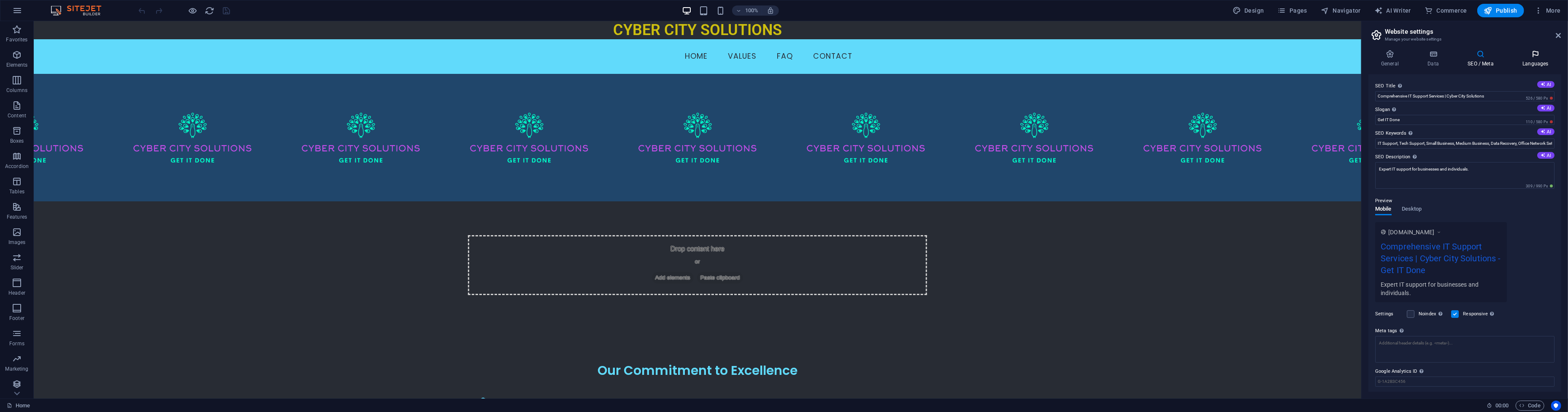
click at [1536, 57] on icon at bounding box center [1535, 54] width 52 height 9
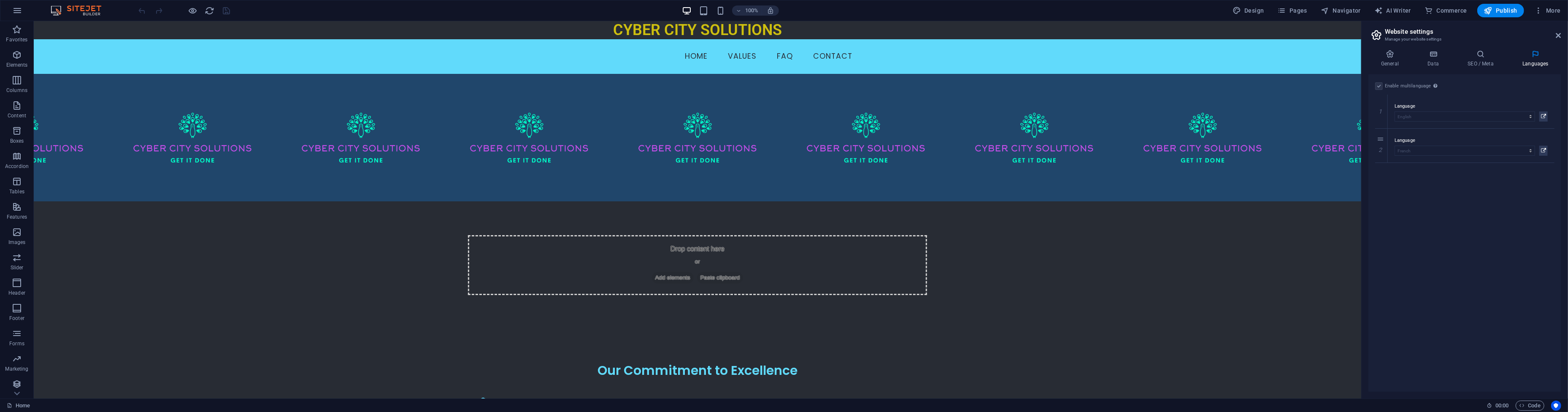
click at [1382, 85] on label at bounding box center [1379, 86] width 7 height 7
click at [1384, 148] on link at bounding box center [1381, 145] width 10 height 10
click at [1377, 86] on label at bounding box center [1379, 86] width 7 height 7
click at [0, 0] on input "Enable multilanguage To disable multilanguage delete all languages until only o…" at bounding box center [0, 0] width 0 height 0
click at [1477, 55] on icon at bounding box center [1480, 54] width 52 height 9
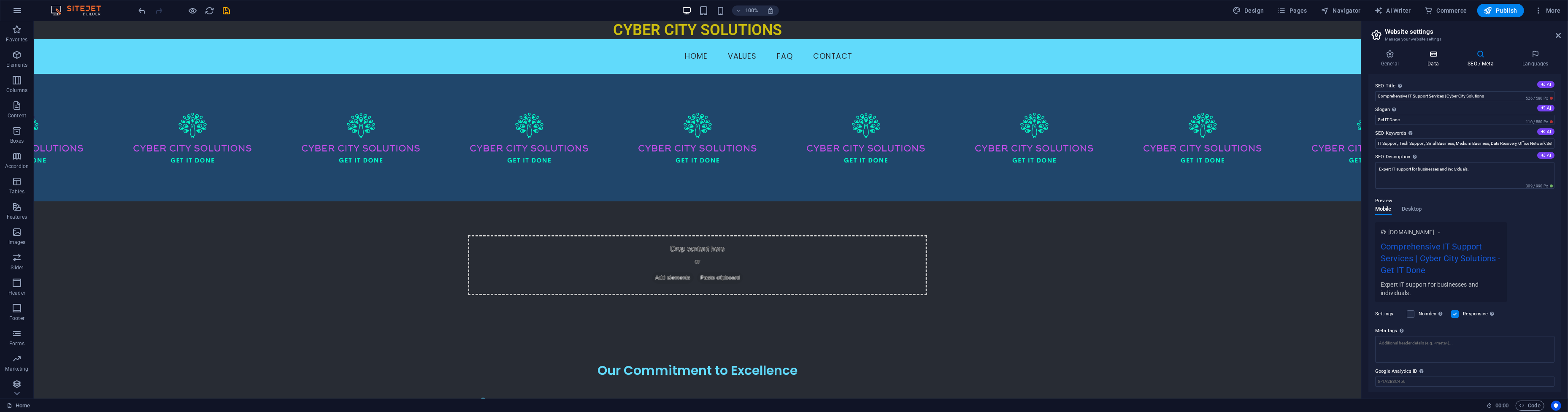
click at [1435, 64] on h4 "Data" at bounding box center [1435, 58] width 40 height 18
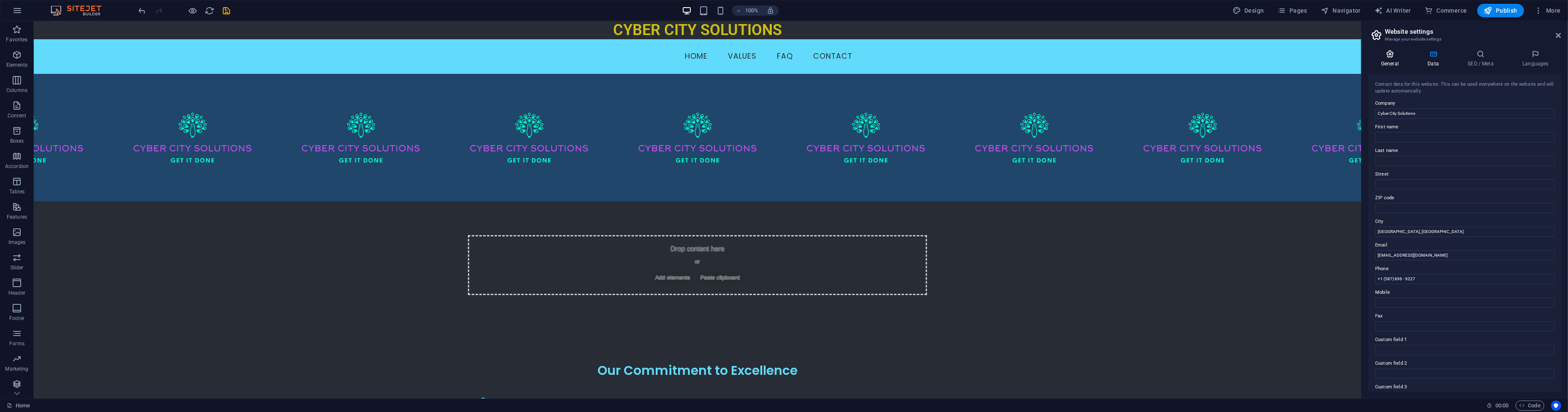
click at [1407, 61] on h4 "General" at bounding box center [1391, 58] width 46 height 18
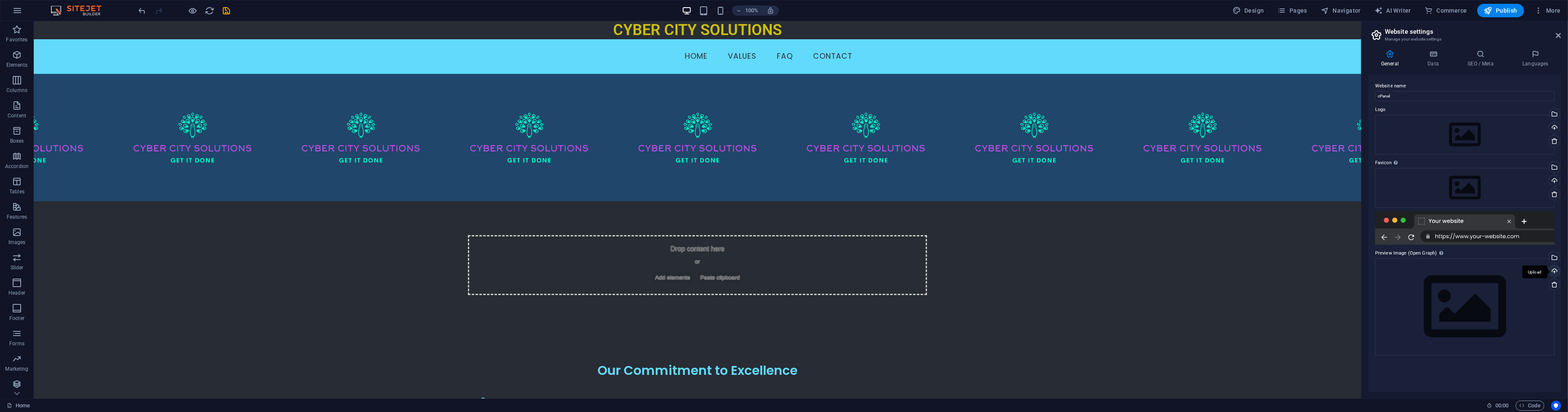
click at [1551, 272] on div "Upload" at bounding box center [1553, 271] width 13 height 13
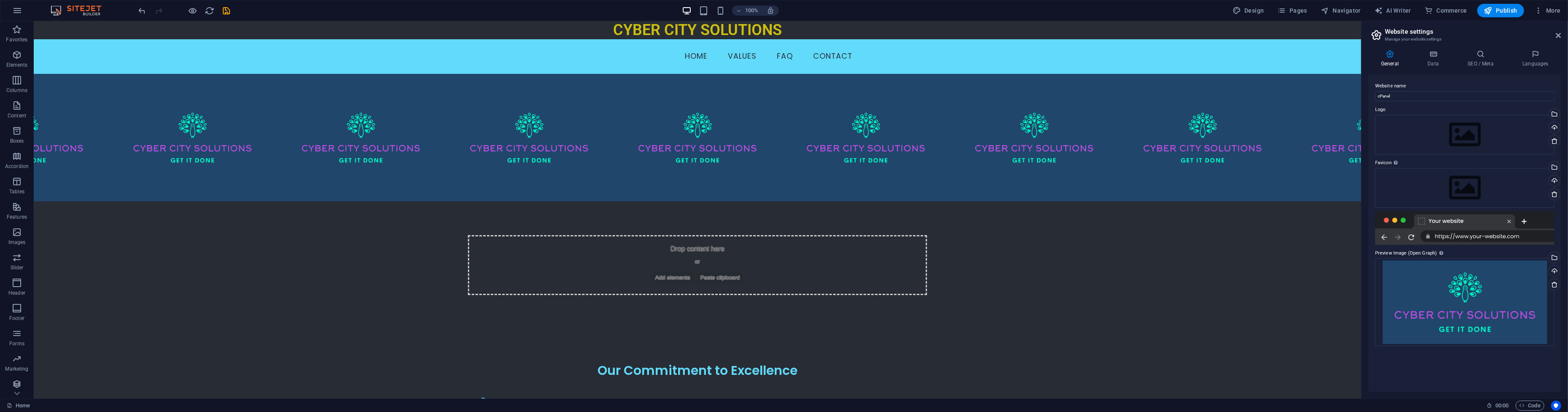
click at [1386, 254] on label "Preview Image (Open Graph) This image will be shown when the website is shared …" at bounding box center [1465, 253] width 180 height 10
click at [1439, 248] on div "This image will be shown when the website is shared on social networks" at bounding box center [1416, 236] width 68 height 26
click at [1553, 258] on div "Select files from the file manager, stock photos, or upload file(s)" at bounding box center [1553, 258] width 13 height 13
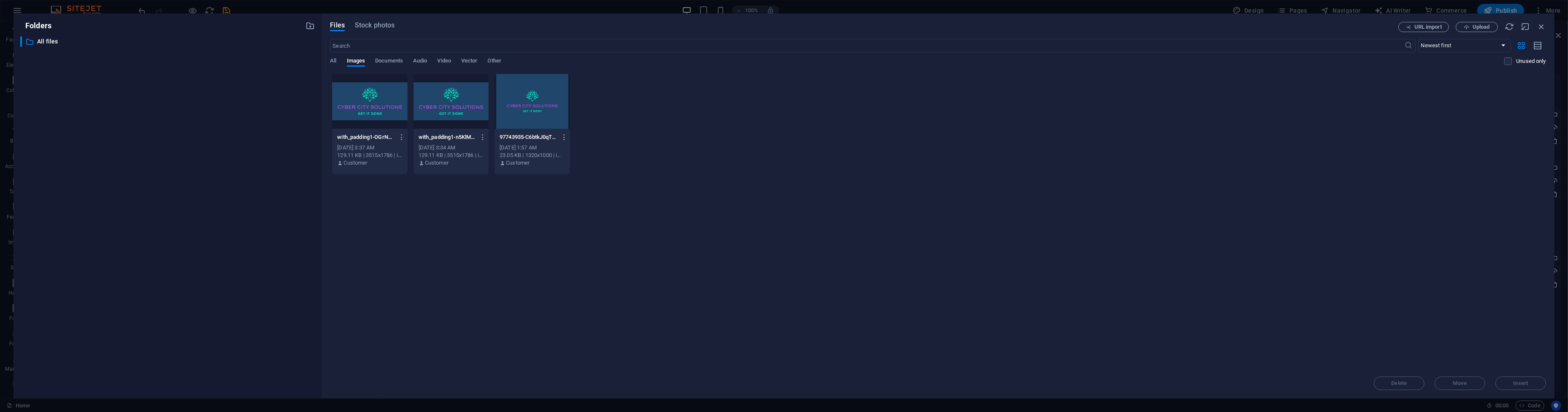
click at [401, 24] on div "Files Stock photos" at bounding box center [864, 26] width 1068 height 9
click at [390, 23] on span "Stock photos" at bounding box center [374, 25] width 40 height 10
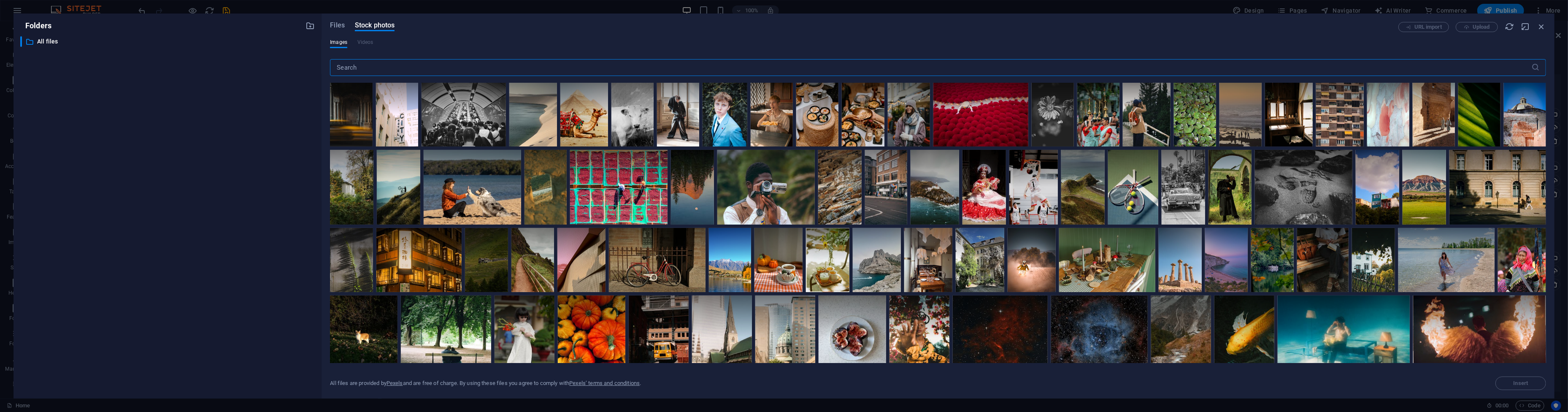
click at [466, 65] on input "text" at bounding box center [931, 68] width 1202 height 17
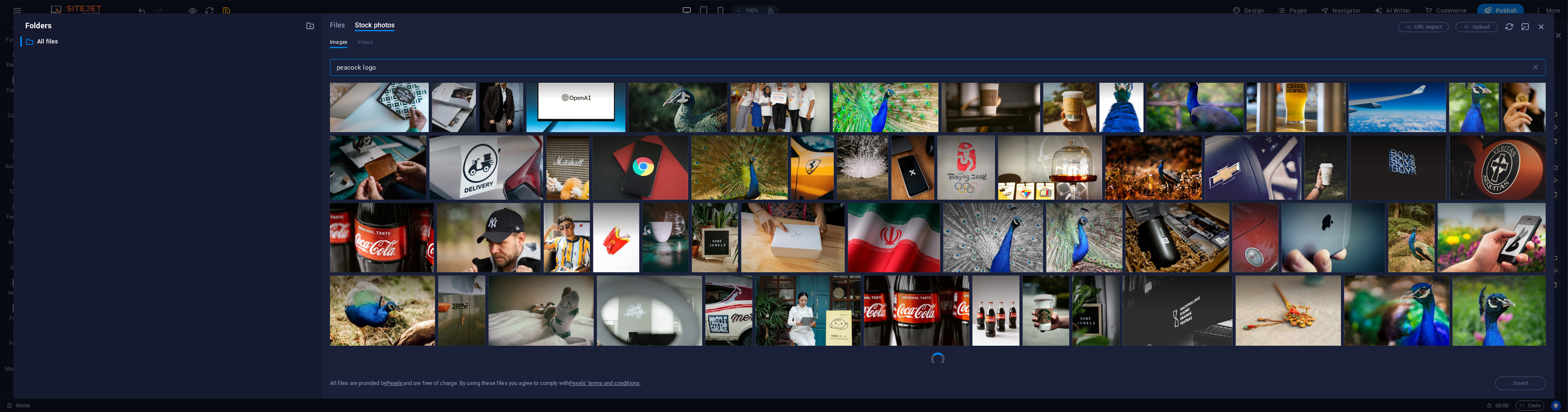
scroll to position [795, 0]
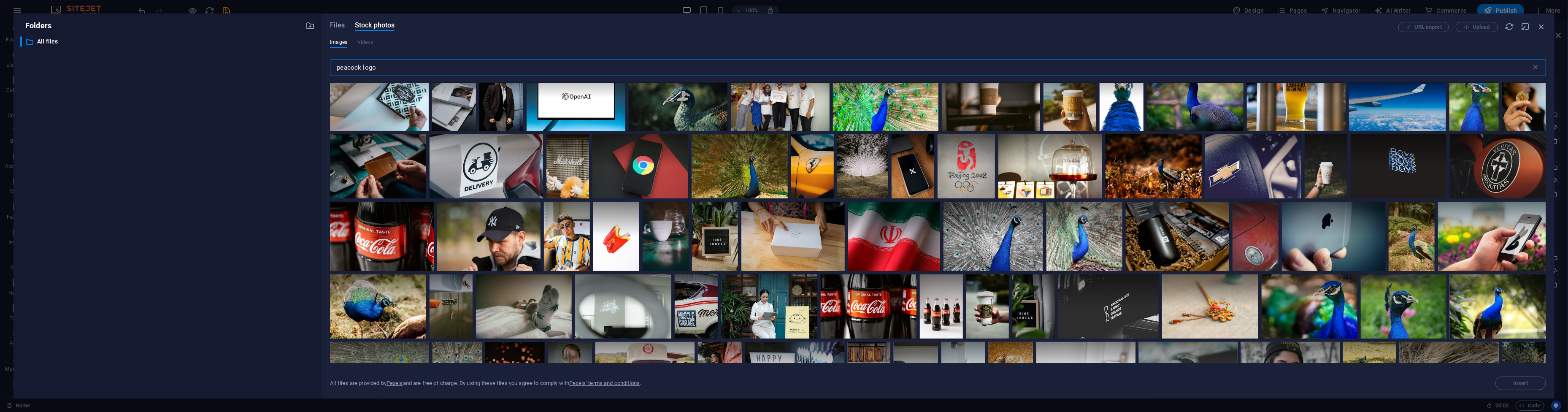
type input "peacock logo"
click at [1536, 24] on div "URL import Upload" at bounding box center [1472, 27] width 148 height 10
click at [1540, 24] on icon "button" at bounding box center [1541, 26] width 9 height 9
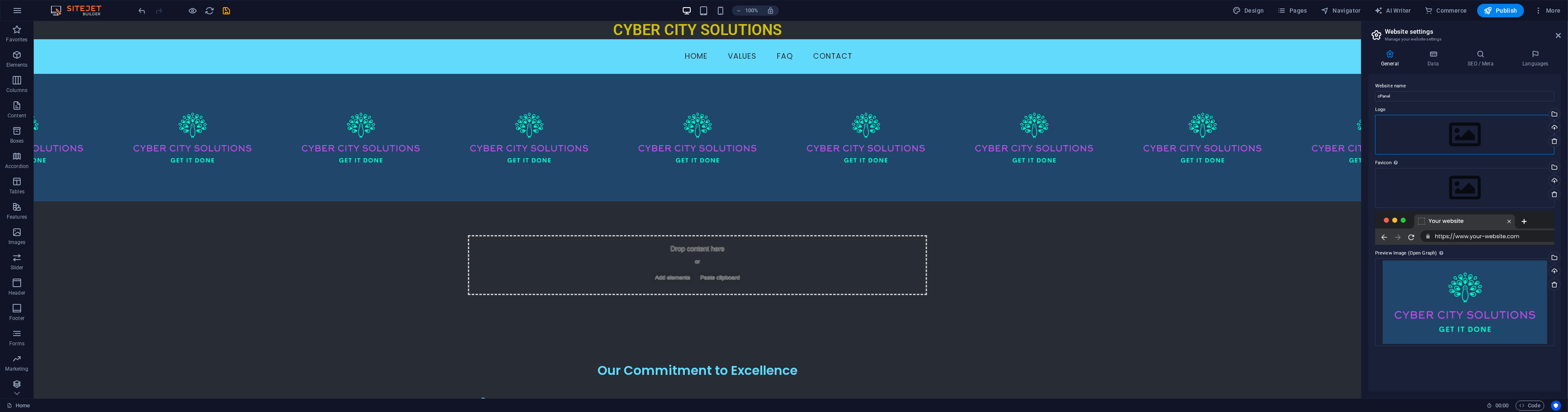
click at [1432, 124] on div "Drag files here, click to choose files or select files from Files or our free s…" at bounding box center [1465, 134] width 180 height 40
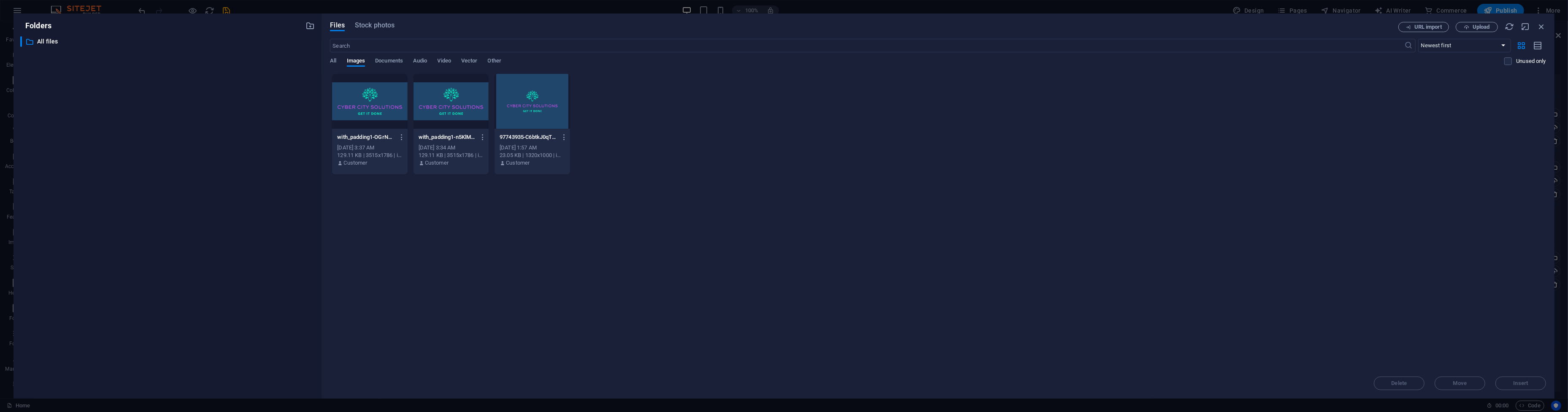
click at [455, 104] on div at bounding box center [450, 101] width 75 height 55
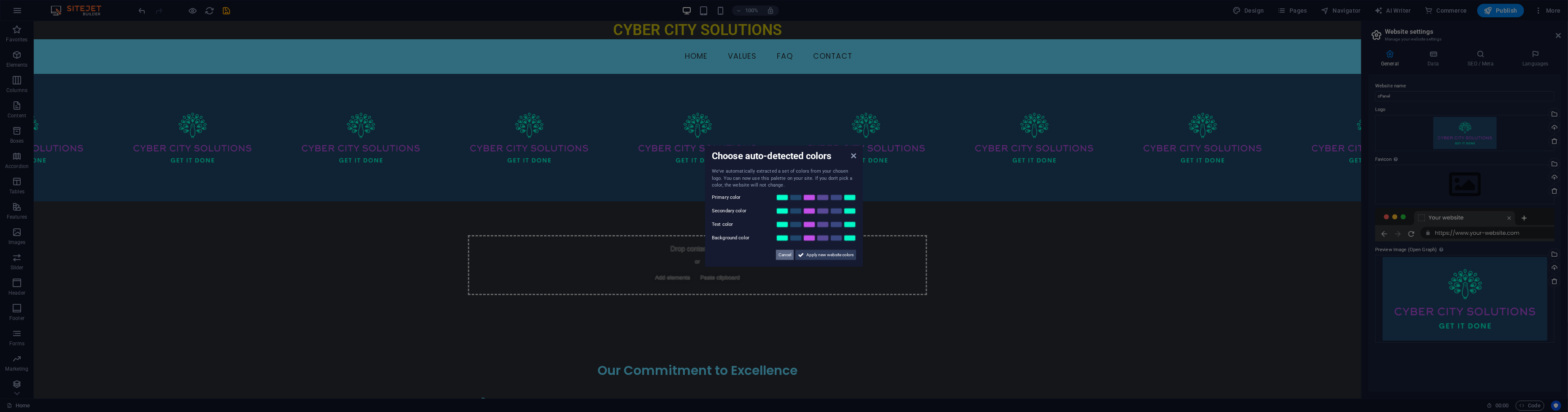
click at [782, 254] on span "Cancel" at bounding box center [785, 254] width 13 height 10
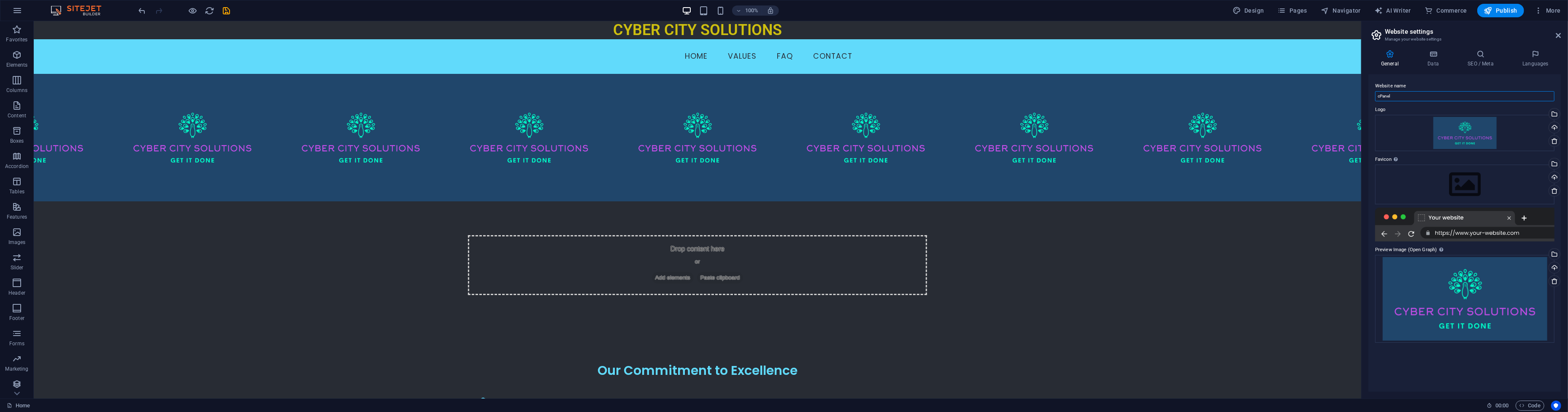
click at [1438, 95] on input "cPanel" at bounding box center [1465, 96] width 180 height 10
type input "Cyber City Solutions"
click at [235, 13] on div "100% Design Pages Navigator AI Writer Commerce Publish More" at bounding box center [850, 10] width 1427 height 13
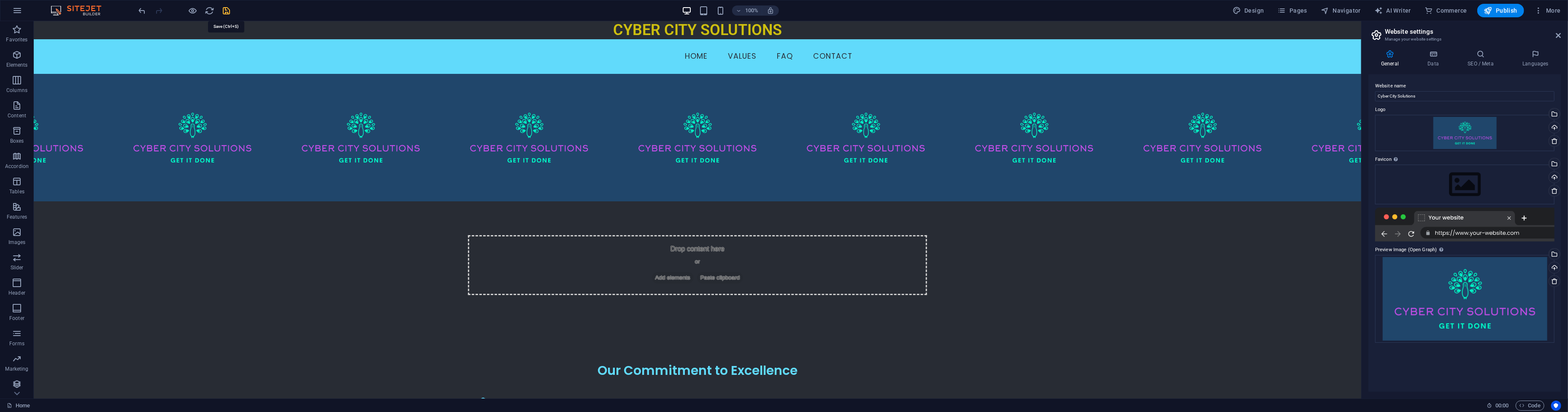
click at [229, 12] on icon "save" at bounding box center [227, 11] width 10 height 10
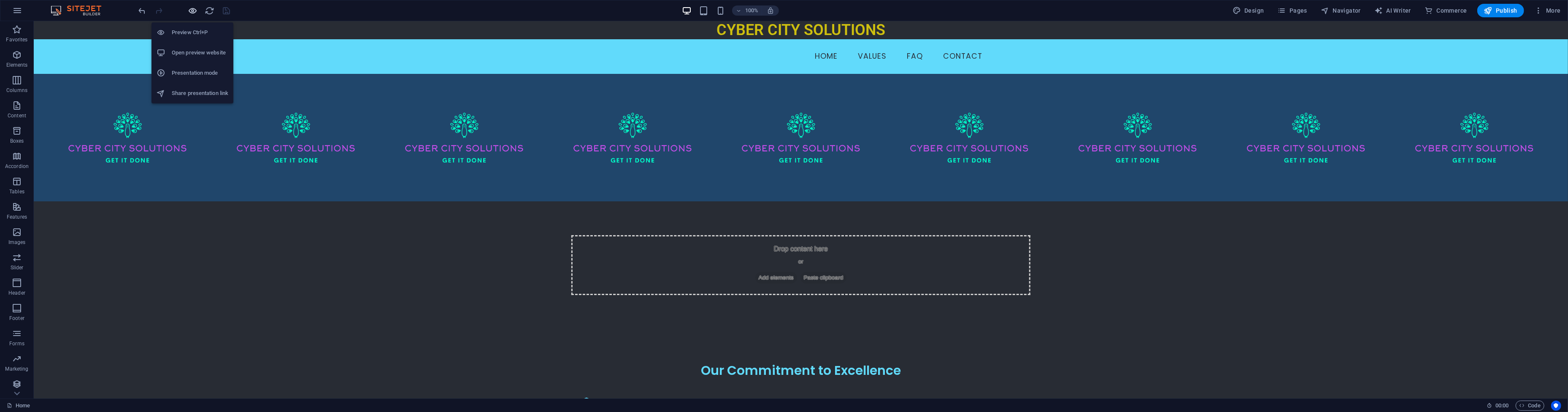
click at [193, 8] on icon "button" at bounding box center [193, 11] width 10 height 10
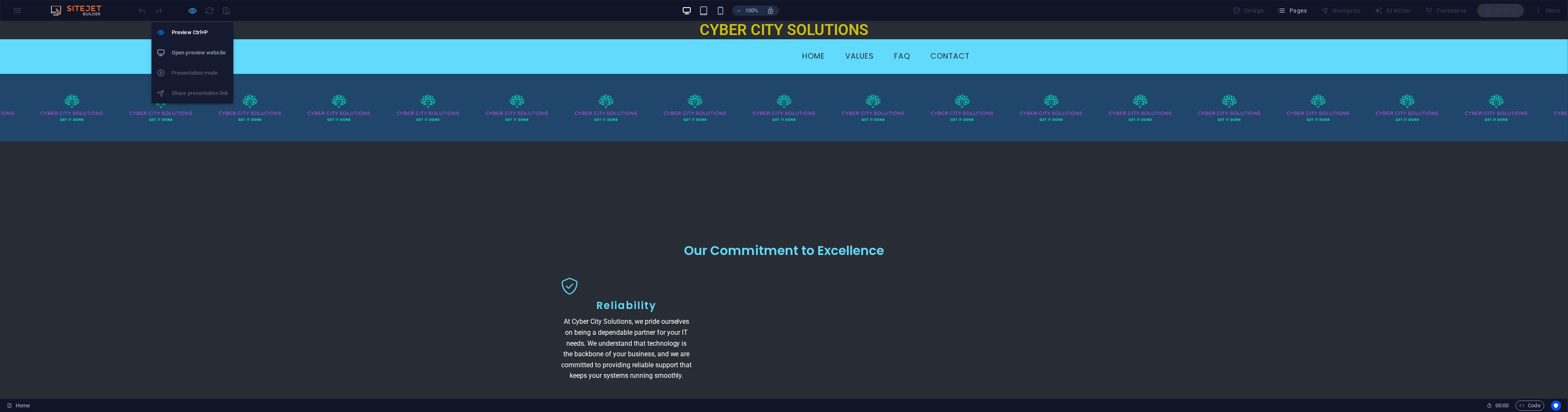
click at [193, 8] on icon "button" at bounding box center [193, 11] width 10 height 10
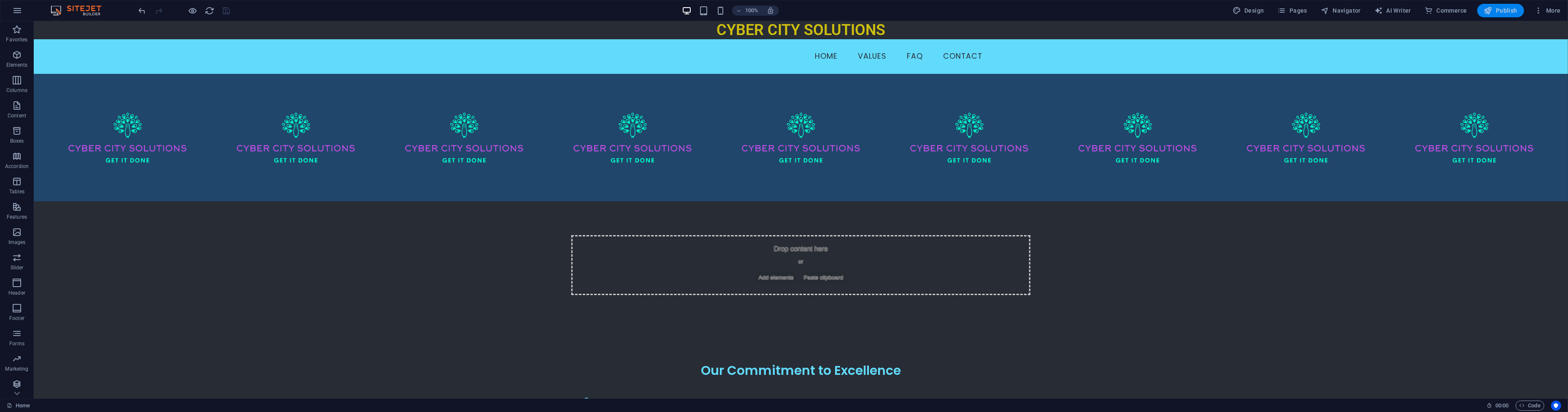
click at [1499, 9] on span "Publish" at bounding box center [1500, 10] width 33 height 9
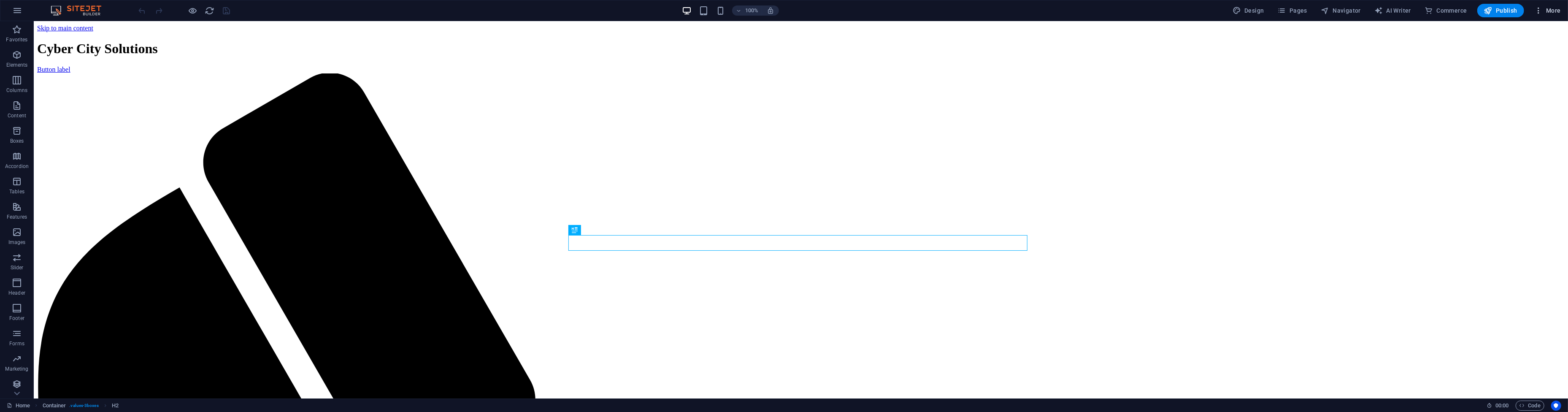
click at [1543, 4] on button "More" at bounding box center [1547, 10] width 33 height 13
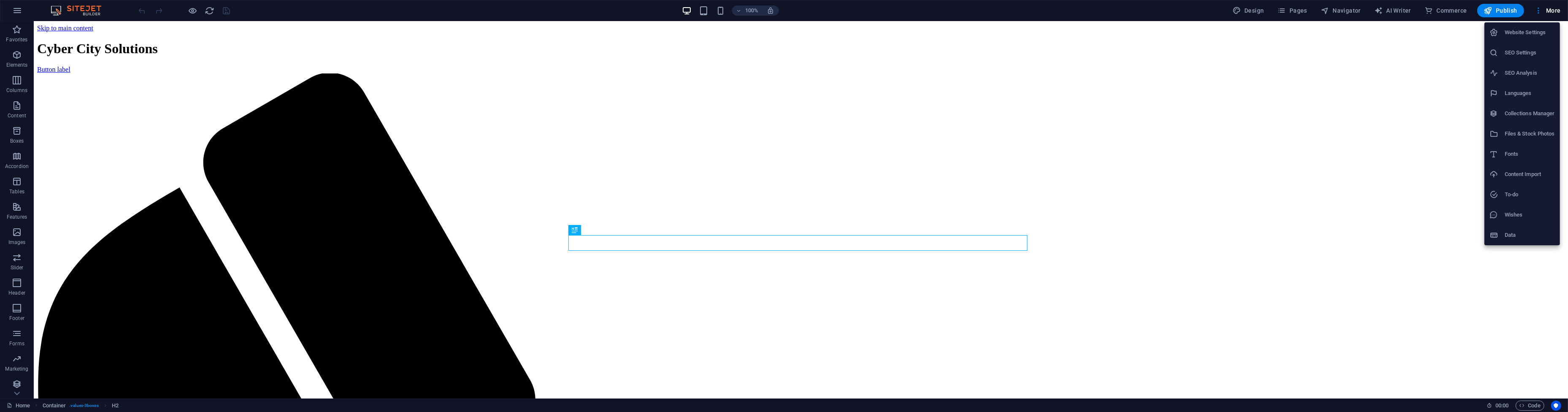
click at [1536, 29] on h6 "Website Settings" at bounding box center [1530, 32] width 50 height 10
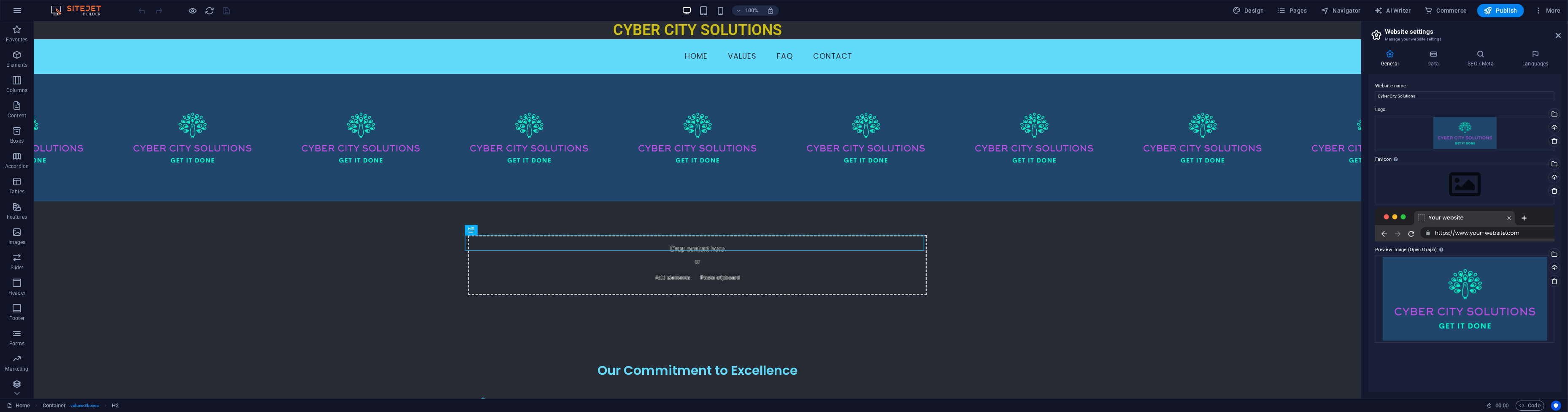
click at [1562, 37] on aside "Website settings Manage your website settings General Data SEO / Meta Languages…" at bounding box center [1465, 210] width 207 height 377
click at [1558, 35] on icon at bounding box center [1559, 35] width 5 height 7
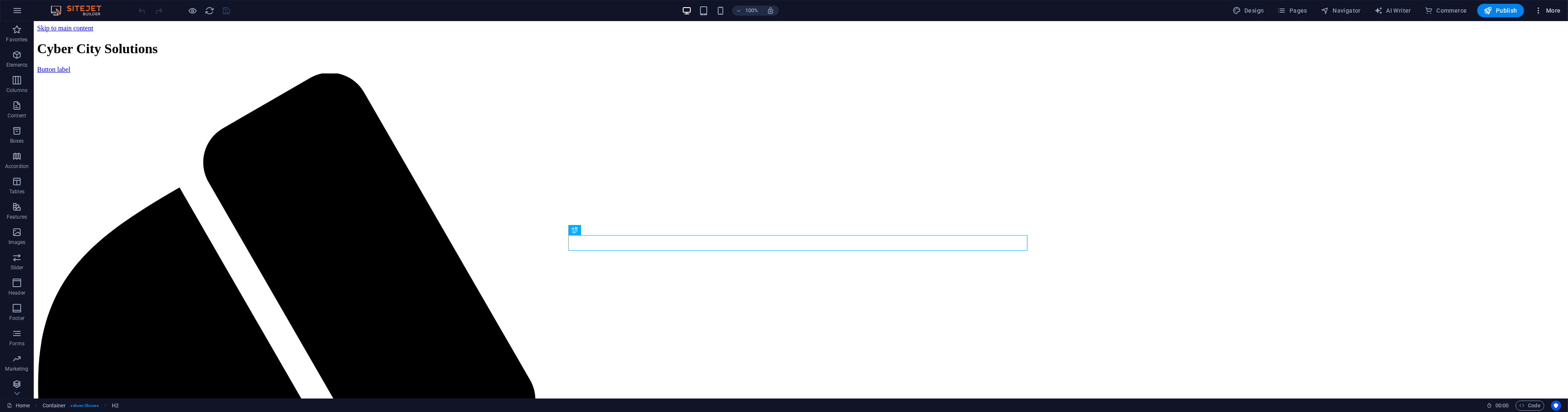
click at [1547, 7] on span "More" at bounding box center [1548, 10] width 27 height 9
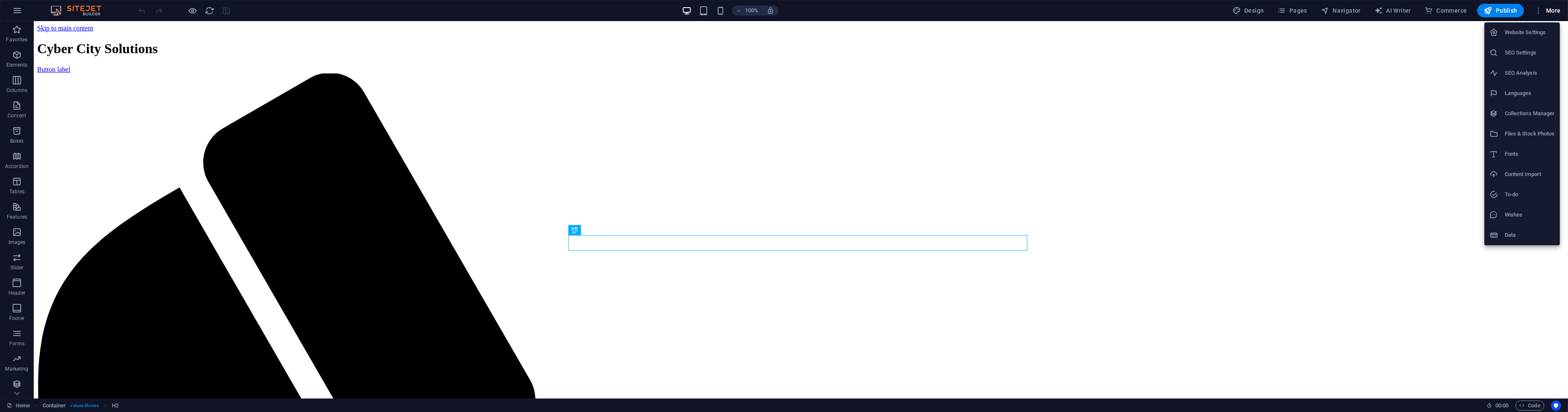
click at [1532, 33] on h6 "Website Settings" at bounding box center [1530, 32] width 50 height 10
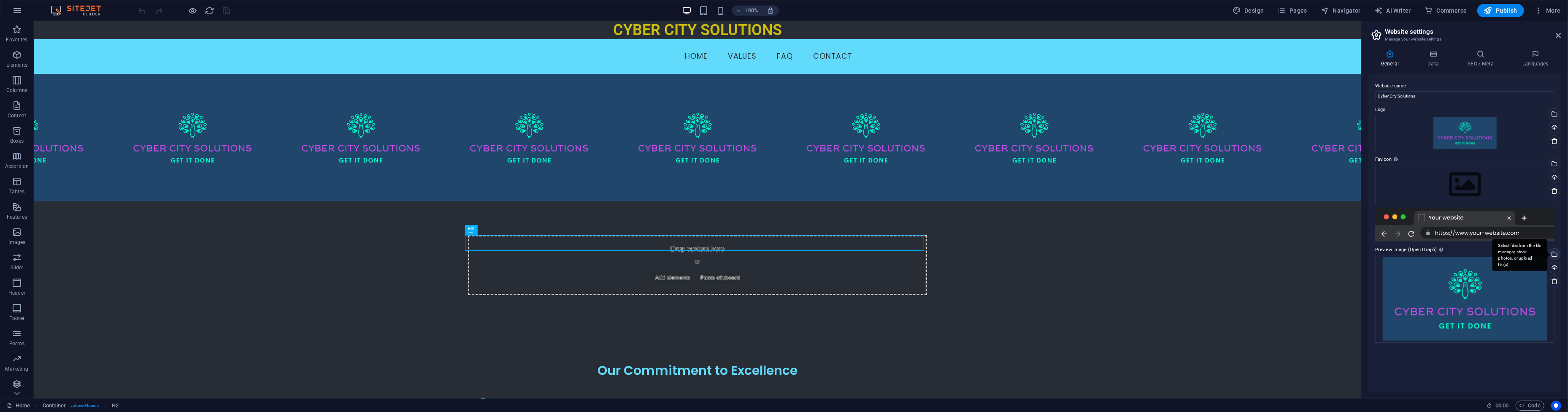
click at [1556, 254] on div "Select files from the file manager, stock photos, or upload file(s)" at bounding box center [1553, 254] width 13 height 13
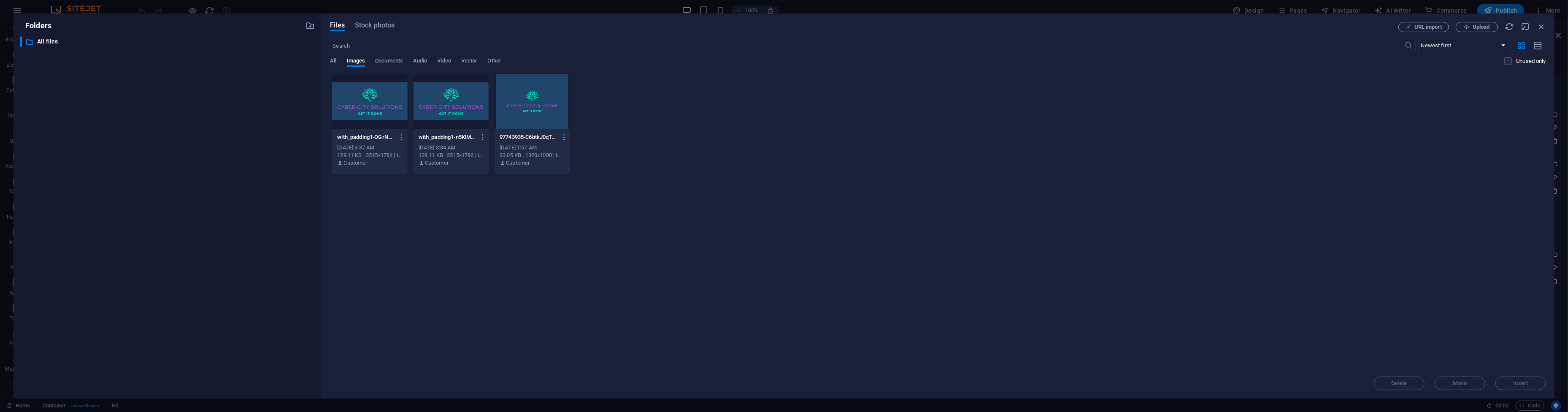
click at [710, 156] on div "with_padding1-OGrNzfo71zTfsTyFOVDiBA.png with_padding1-OGrNzfo71zTfsTyFOVDiBA.p…" at bounding box center [938, 124] width 1216 height 101
click at [338, 61] on div "All Images Documents Audio Video Vector Other" at bounding box center [917, 65] width 1174 height 16
click at [330, 60] on span "All" at bounding box center [333, 61] width 6 height 12
click at [46, 41] on p "All files" at bounding box center [168, 41] width 262 height 10
click at [310, 26] on div "Folders ​ All files All files" at bounding box center [167, 206] width 308 height 385
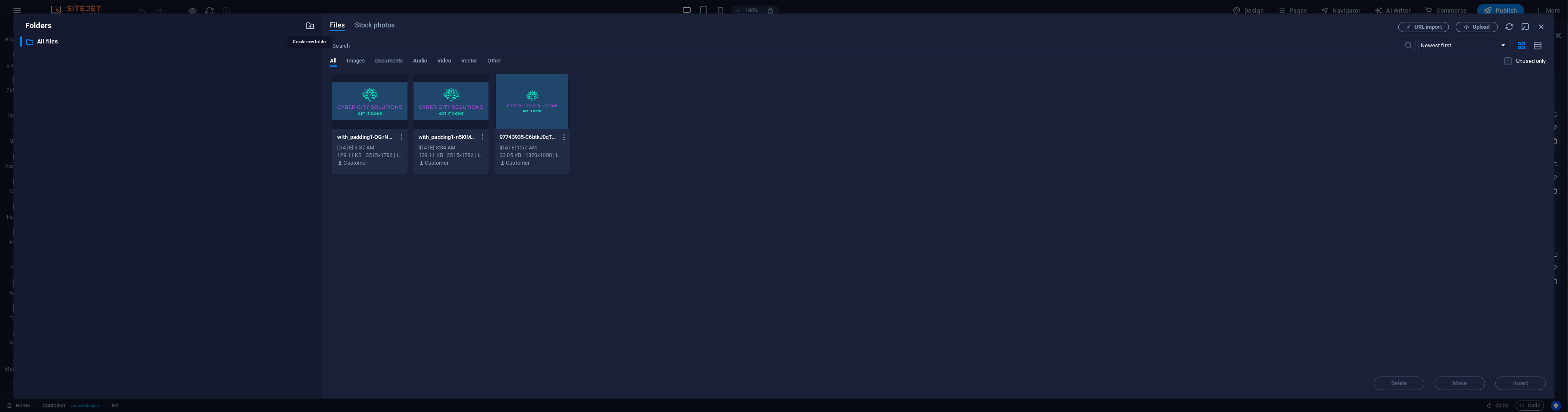
click at [310, 26] on icon "button" at bounding box center [310, 26] width 9 height 9
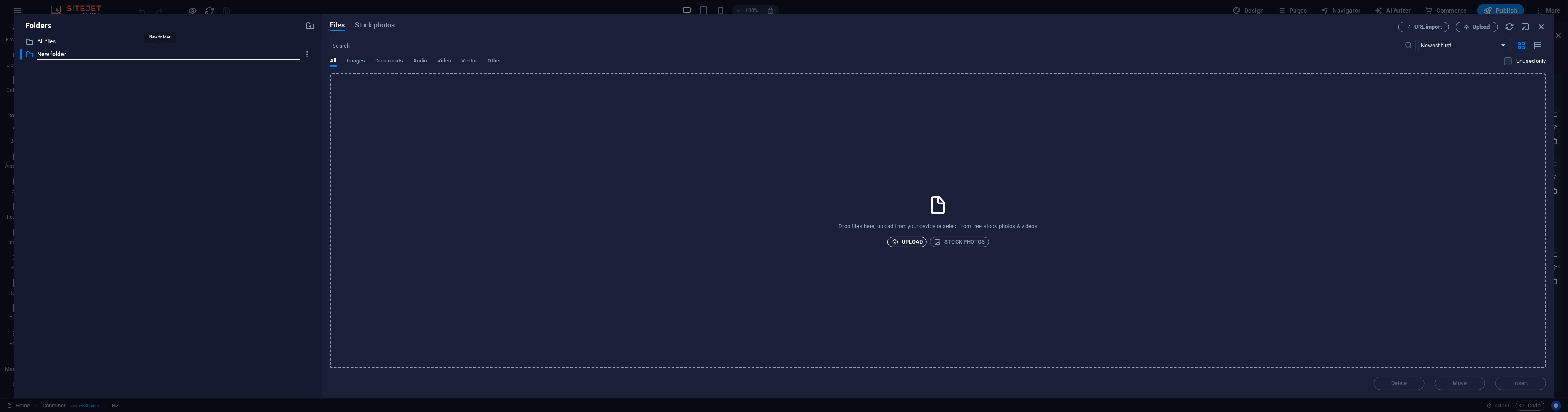
click at [909, 242] on span "Upload" at bounding box center [907, 242] width 32 height 10
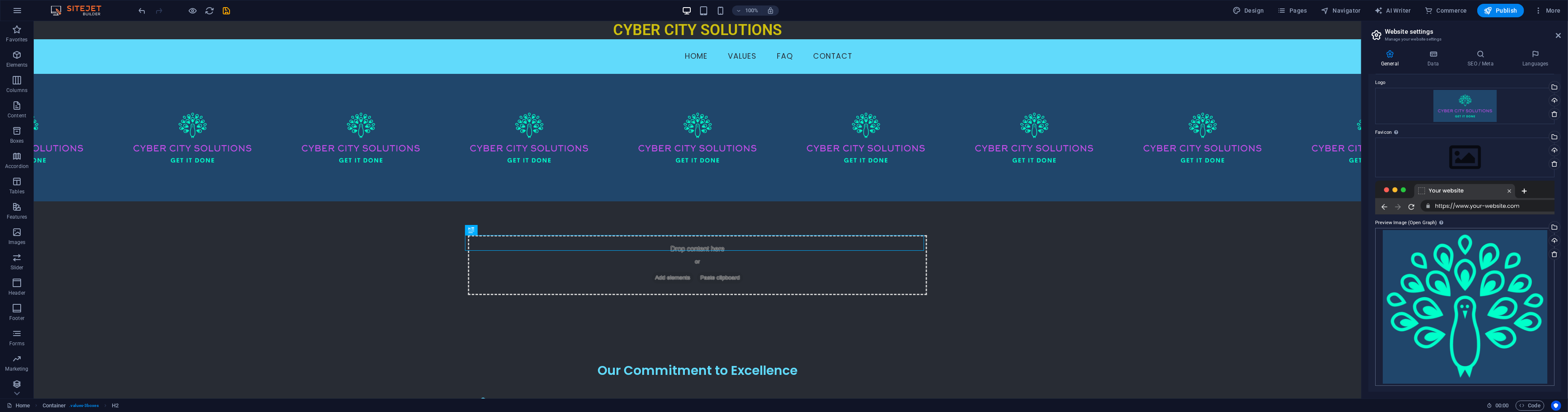
scroll to position [27, 0]
click at [224, 9] on icon "save" at bounding box center [227, 11] width 10 height 10
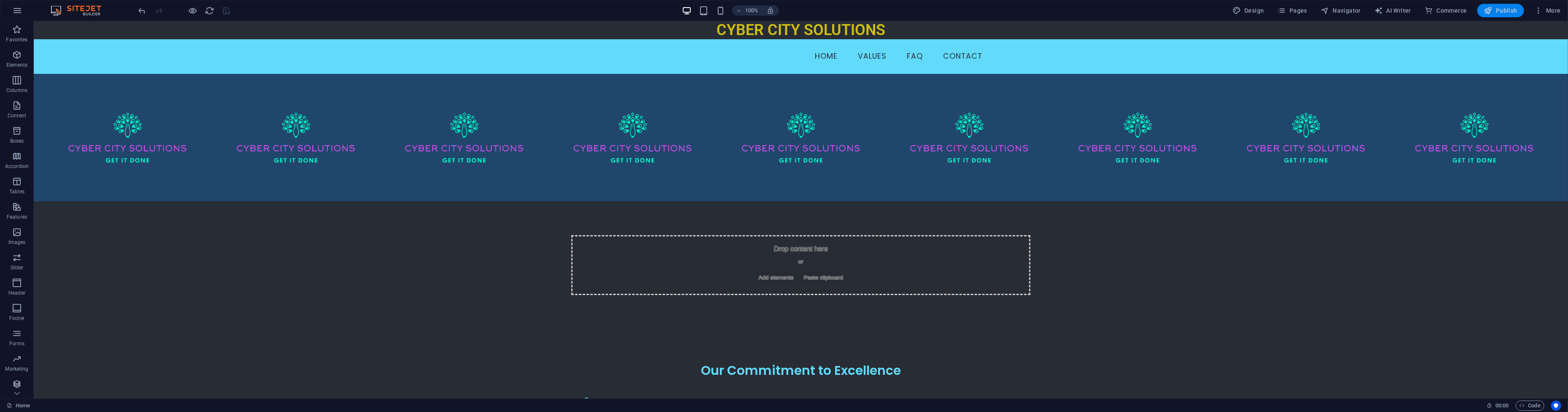
click at [1509, 15] on button "Publish" at bounding box center [1500, 10] width 47 height 13
